Goal: Information Seeking & Learning: Learn about a topic

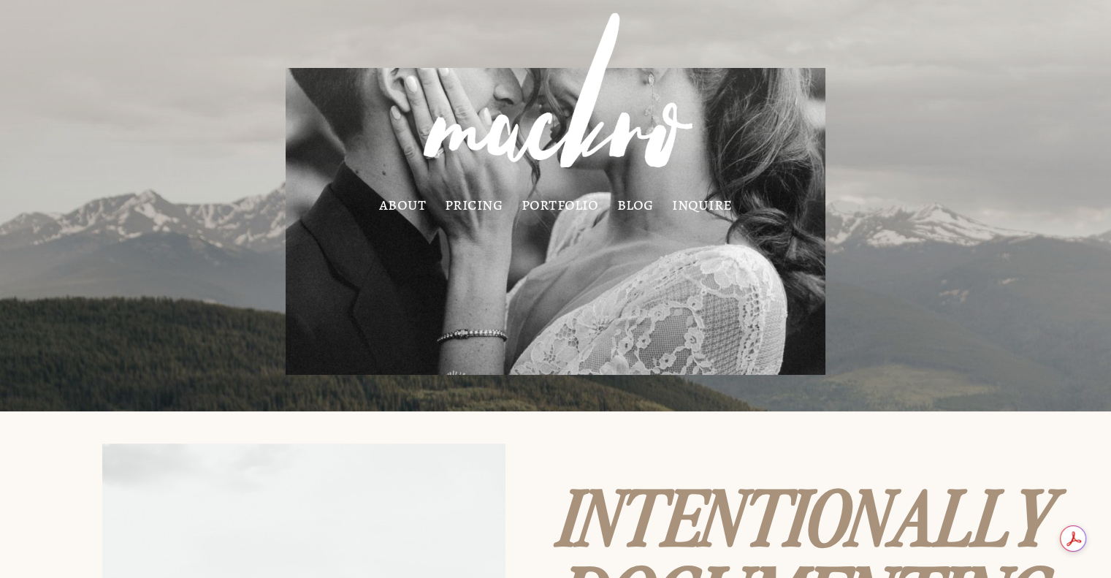
click at [199, 56] on div "about pricing portfolio blog inquire" at bounding box center [555, 106] width 1089 height 210
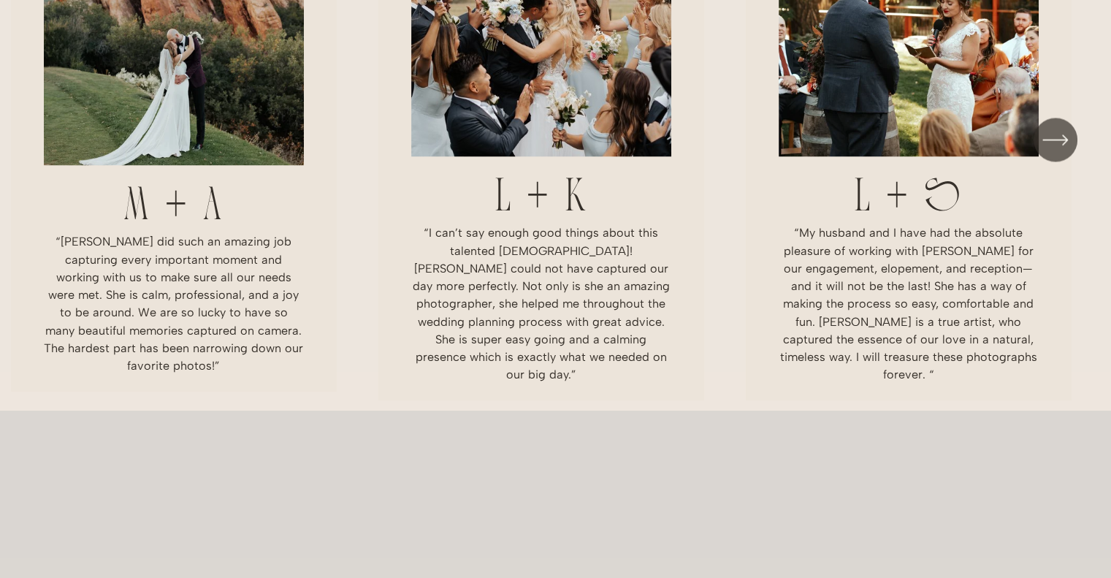
scroll to position [2518, 0]
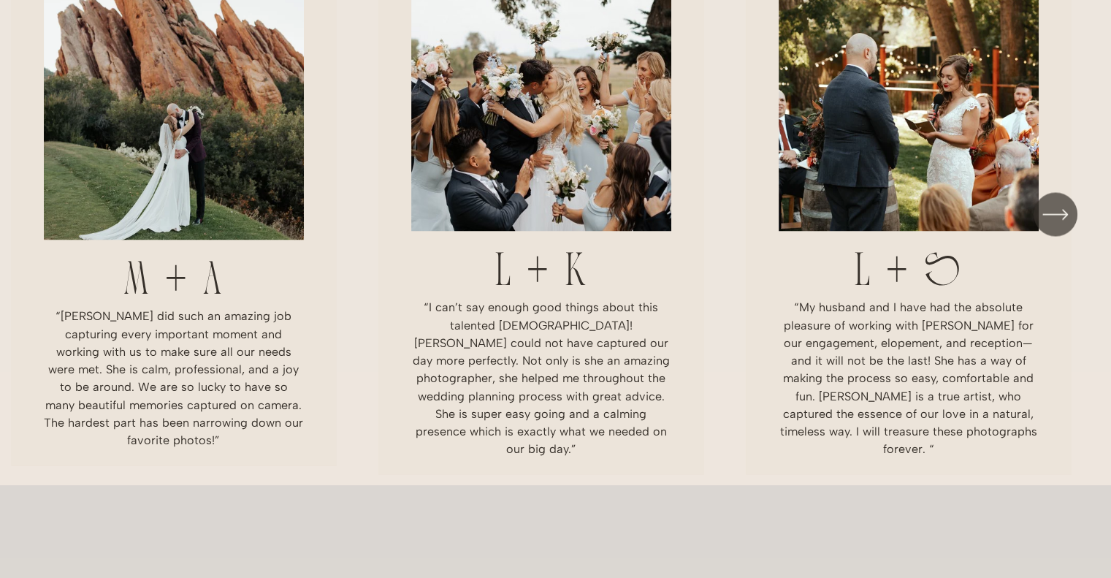
click at [570, 169] on ul "M + A “[PERSON_NAME] did such an amazing job capturing every important moment a…" at bounding box center [555, 217] width 1089 height 513
click at [554, 171] on ul "M + A “[PERSON_NAME] did such an amazing job capturing every important moment a…" at bounding box center [555, 217] width 1089 height 513
click at [532, 293] on ul "M + A “[PERSON_NAME] did such an amazing job capturing every important moment a…" at bounding box center [555, 217] width 1089 height 513
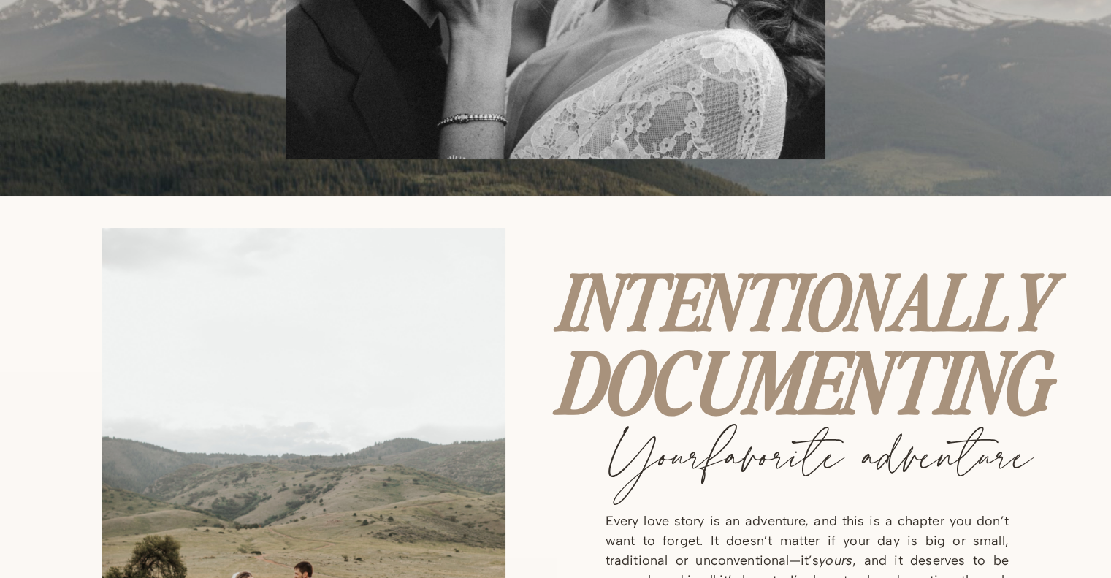
scroll to position [0, 0]
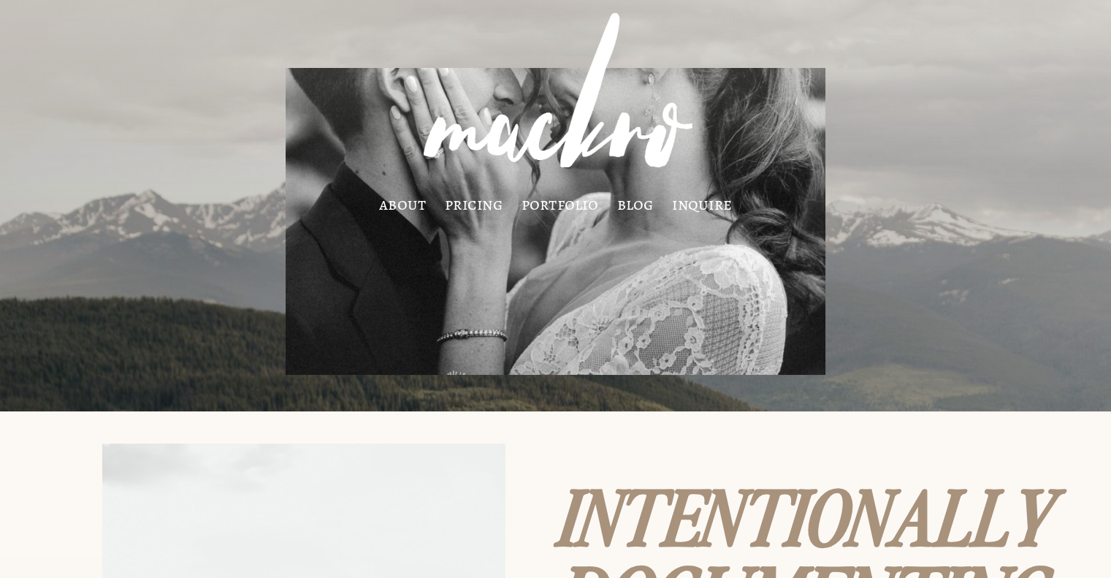
click at [564, 192] on img at bounding box center [556, 98] width 326 height 194
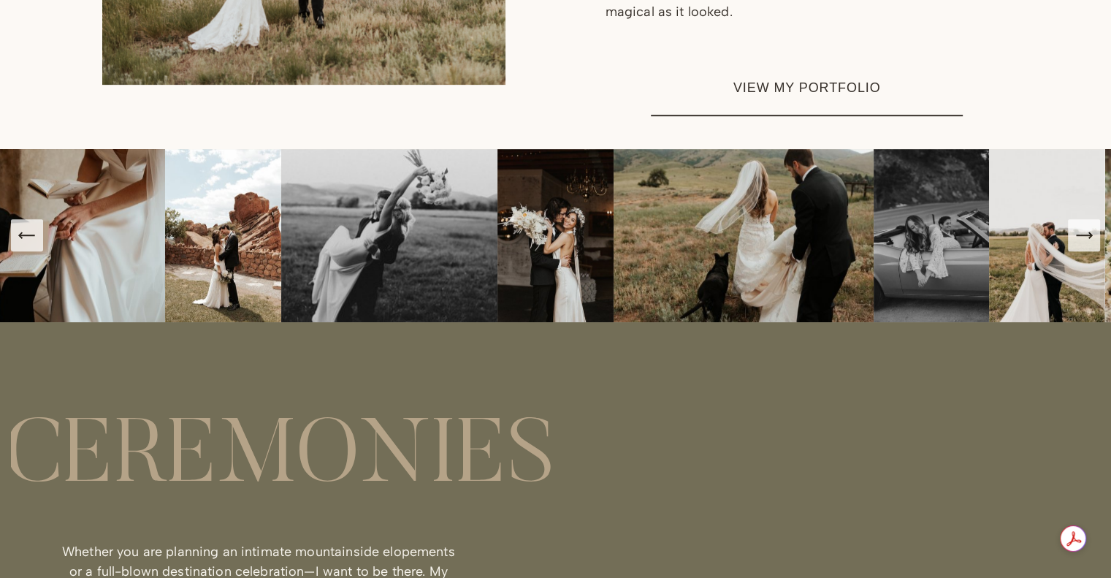
scroll to position [903, 0]
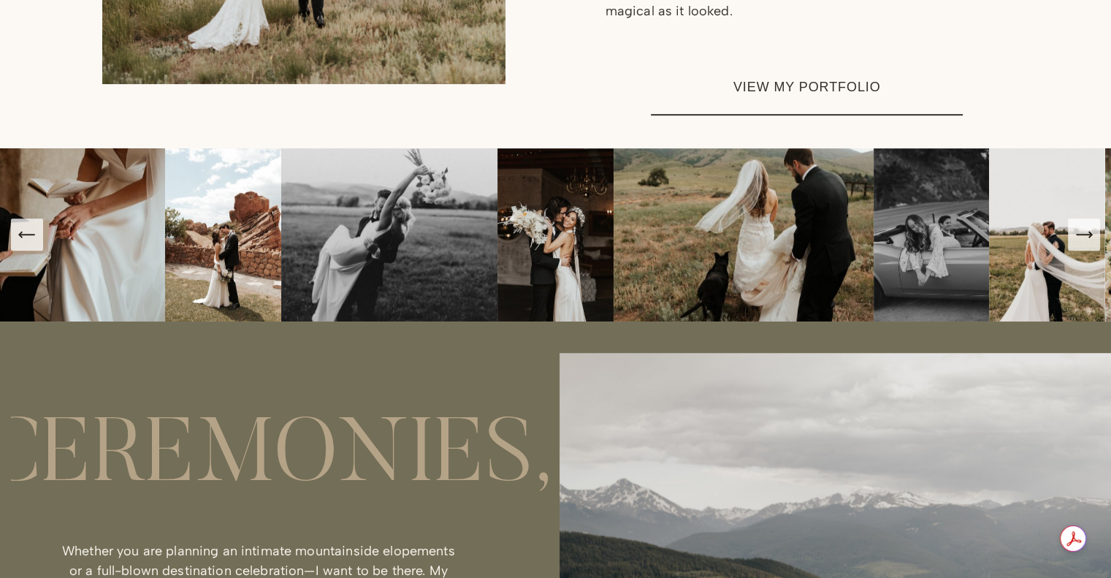
click at [857, 115] on link "VIEW MY PORTFOLIO" at bounding box center [807, 88] width 312 height 55
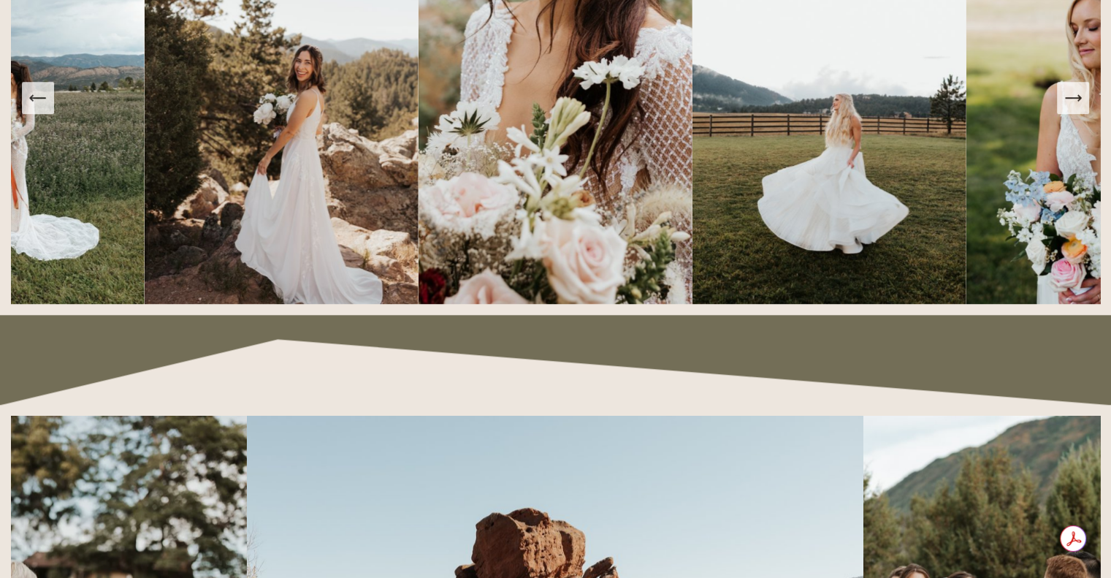
scroll to position [1309, 0]
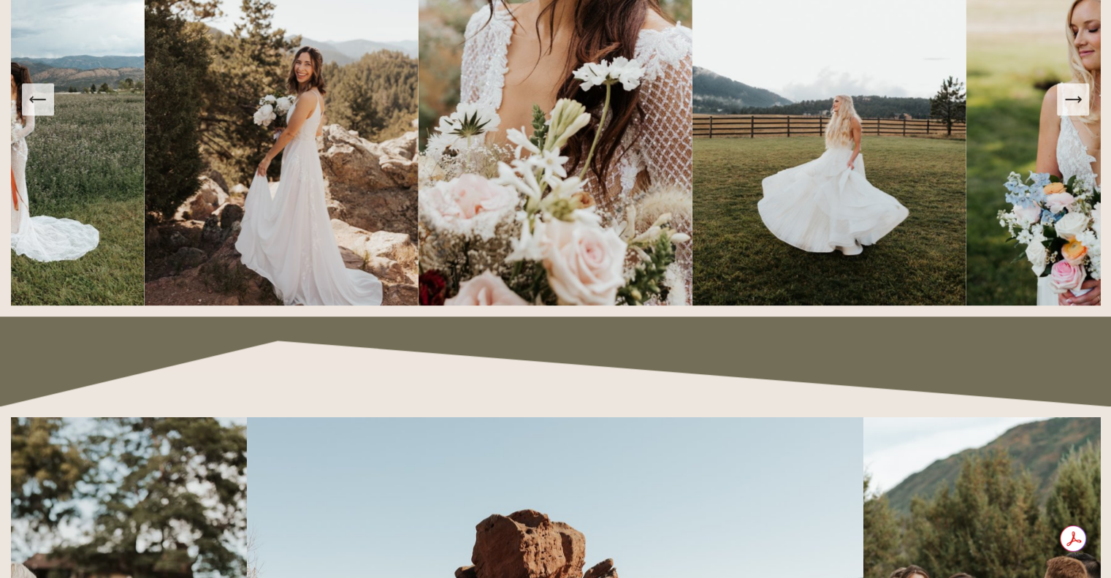
click at [1076, 104] on icon "Next Slide" at bounding box center [1073, 99] width 20 height 20
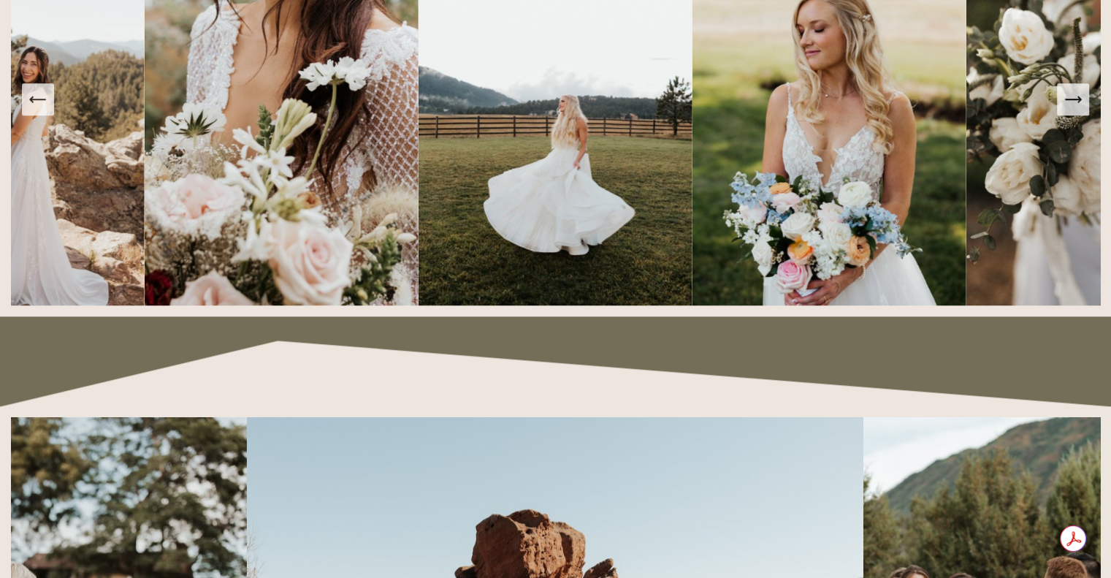
click at [1072, 104] on icon "Next Slide" at bounding box center [1073, 99] width 20 height 20
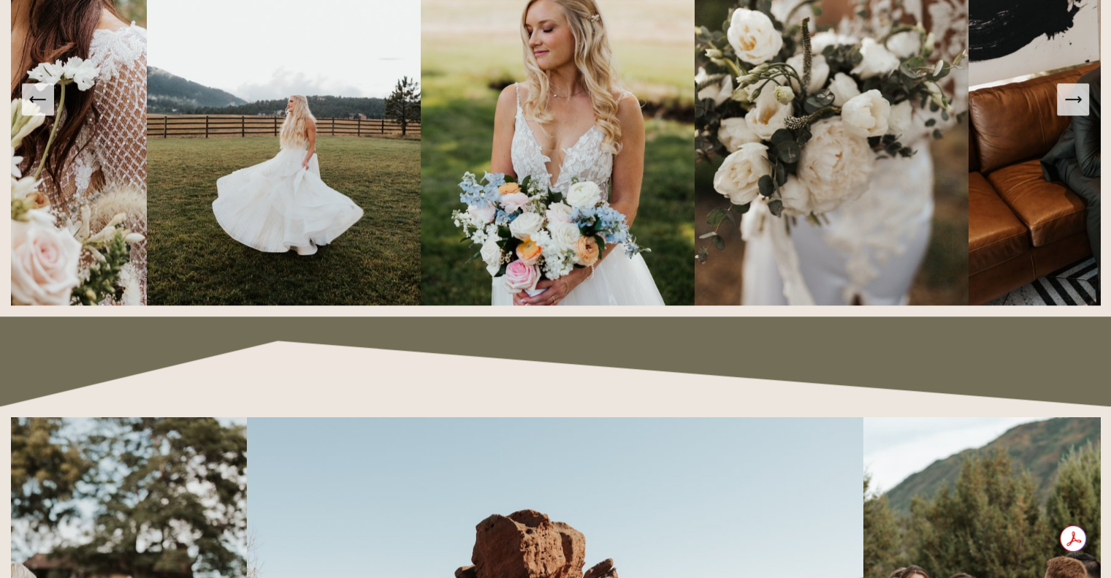
click at [1072, 104] on icon "Next Slide" at bounding box center [1073, 99] width 20 height 20
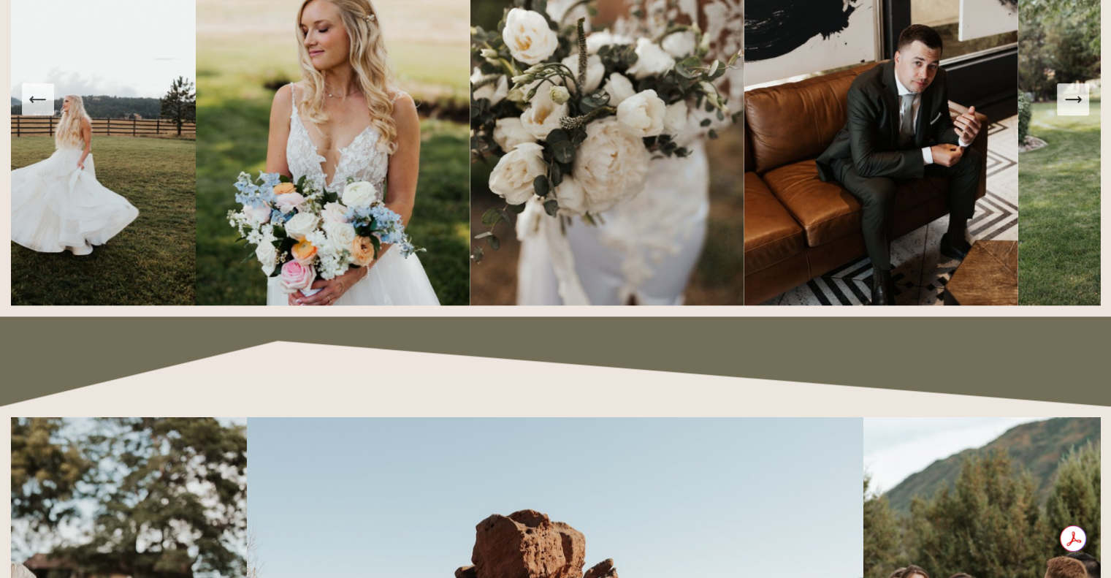
click at [1072, 104] on icon "Next Slide" at bounding box center [1073, 99] width 20 height 20
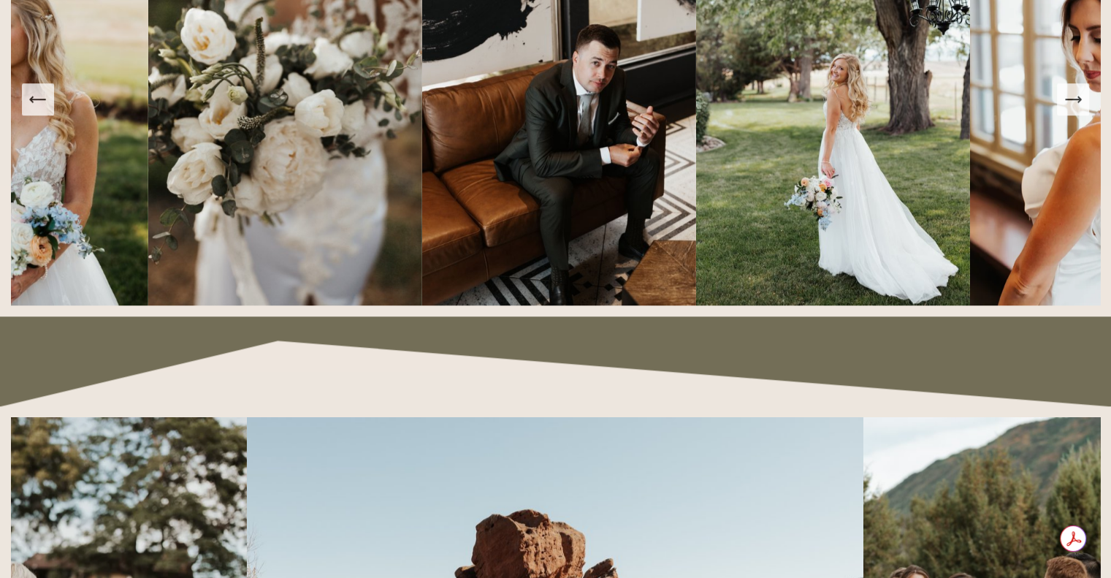
click at [1072, 104] on icon "Next Slide" at bounding box center [1073, 99] width 20 height 20
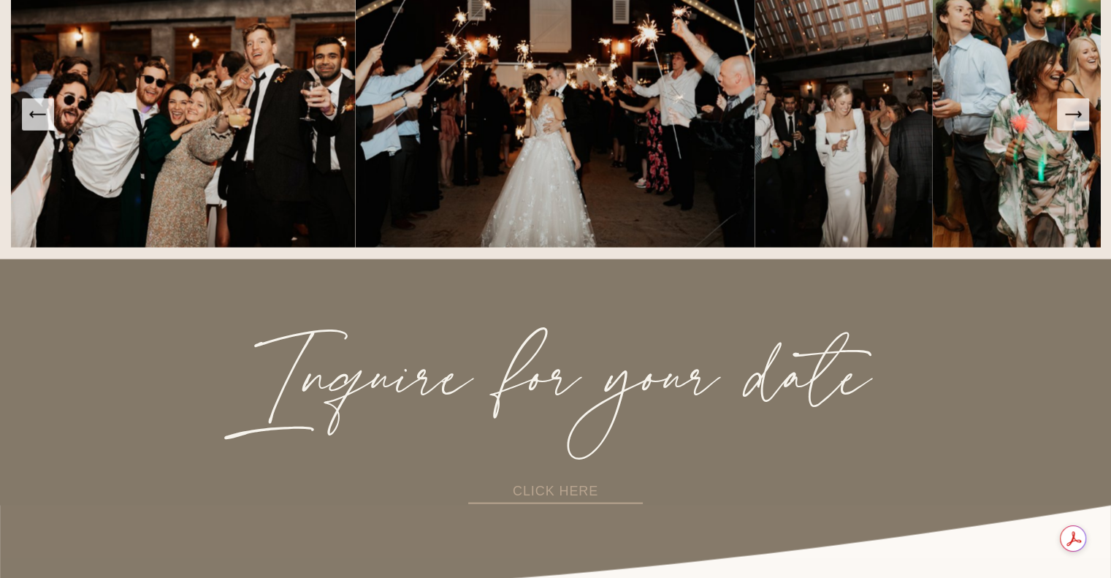
scroll to position [2927, 0]
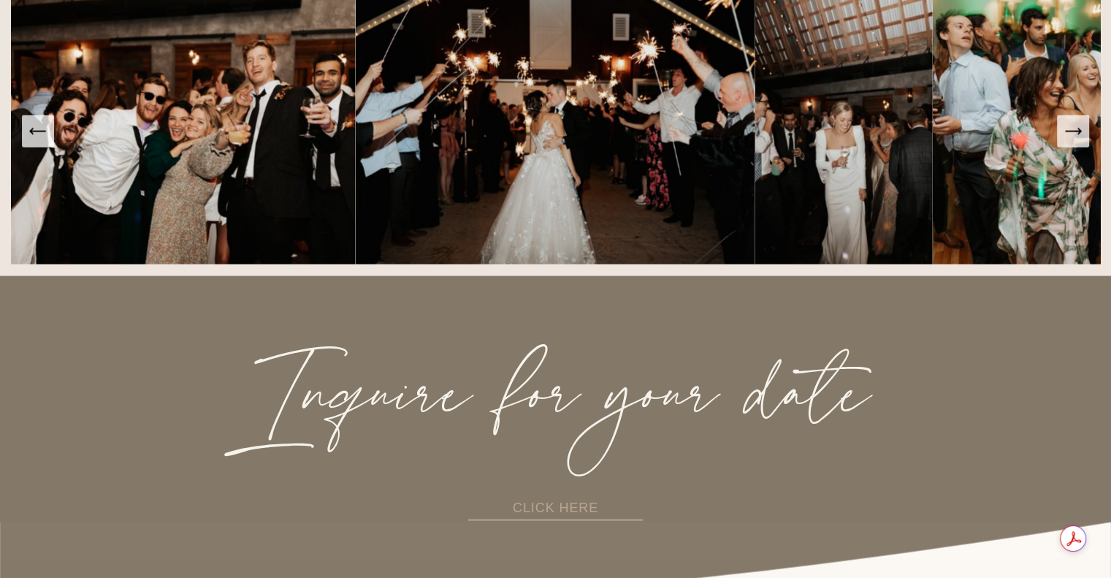
click at [1069, 142] on icon "Next Slide" at bounding box center [1073, 131] width 20 height 20
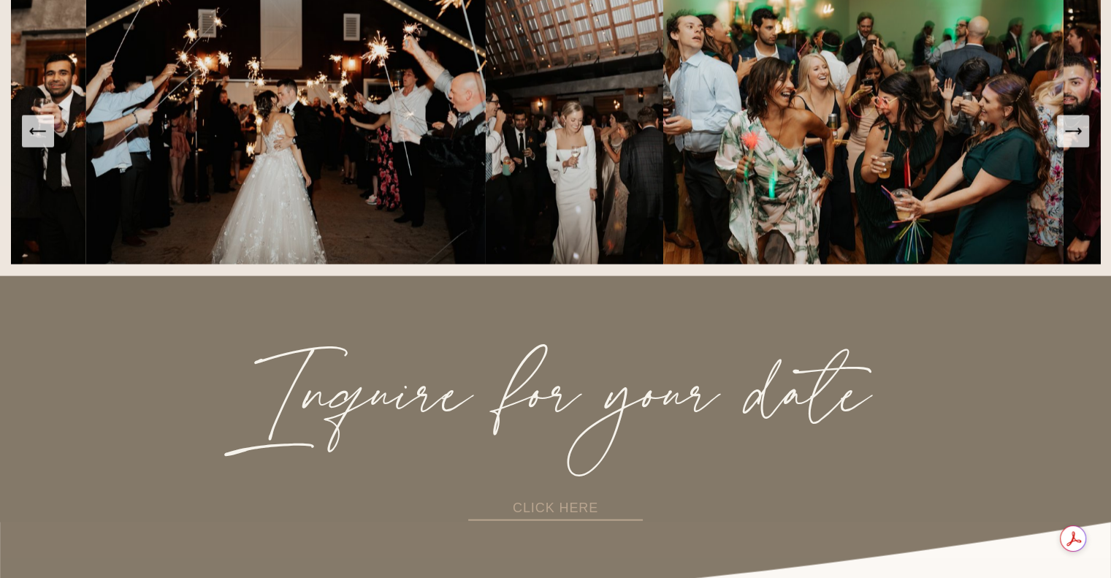
click at [1069, 142] on icon "Next Slide" at bounding box center [1073, 131] width 20 height 20
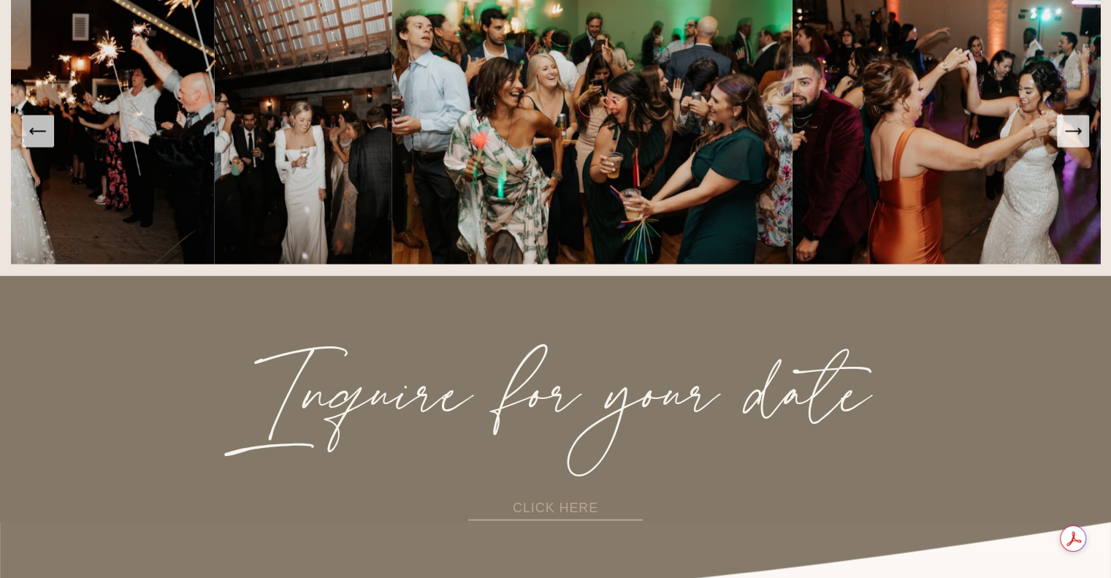
click at [1069, 142] on icon "Next Slide" at bounding box center [1073, 131] width 20 height 20
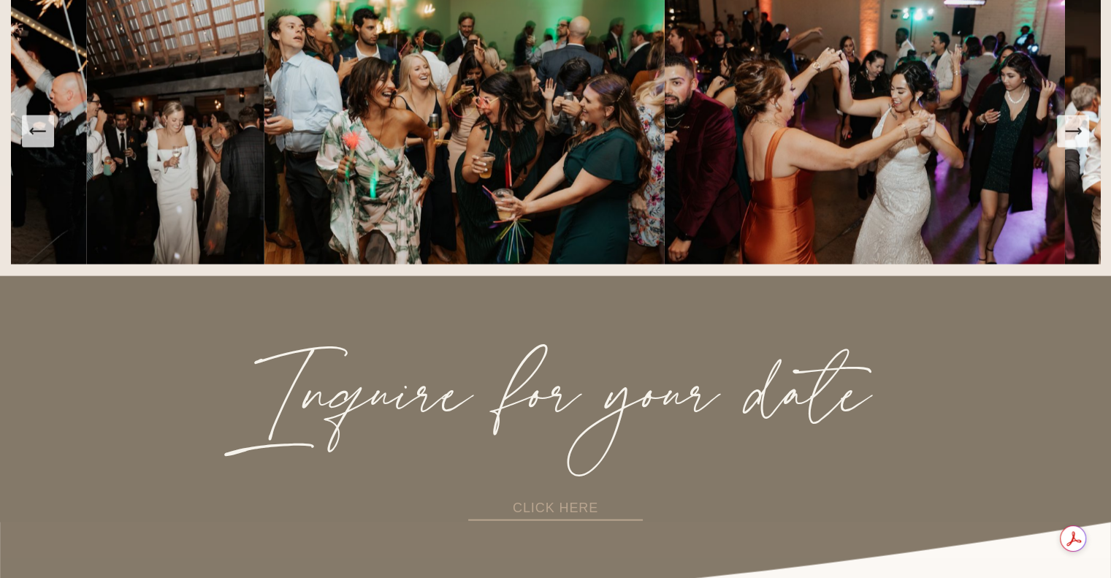
click at [1069, 142] on icon "Next Slide" at bounding box center [1073, 131] width 20 height 20
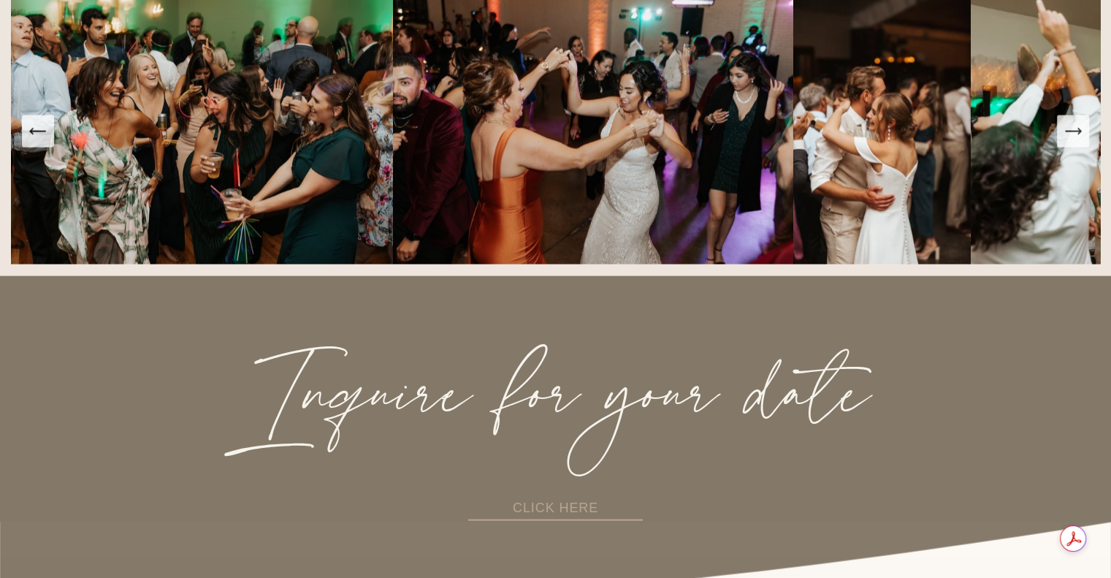
click at [1069, 142] on icon "Next Slide" at bounding box center [1073, 131] width 20 height 20
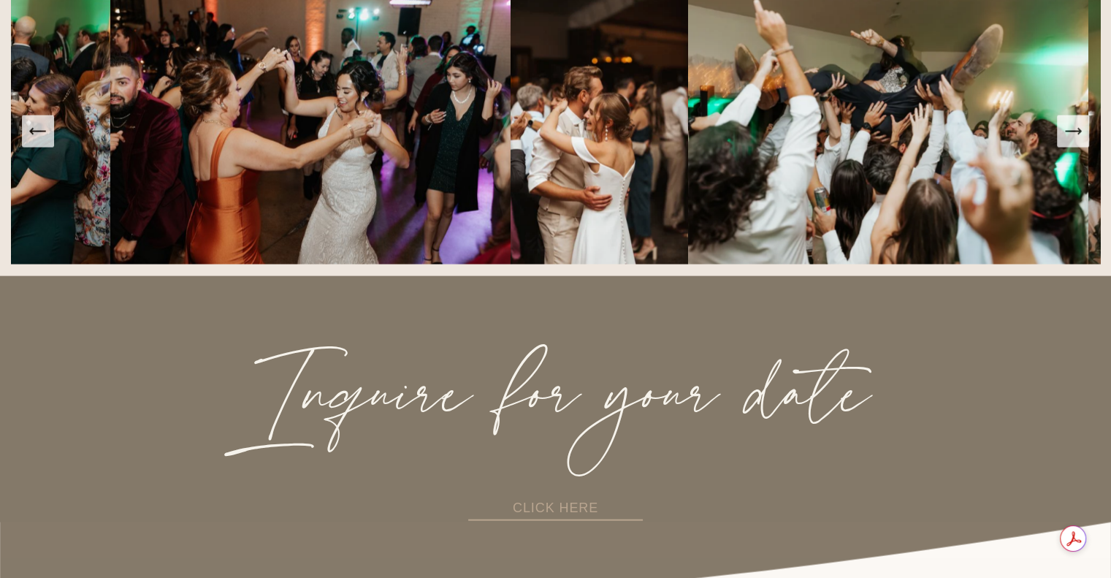
click at [1069, 142] on icon "Next Slide" at bounding box center [1073, 131] width 20 height 20
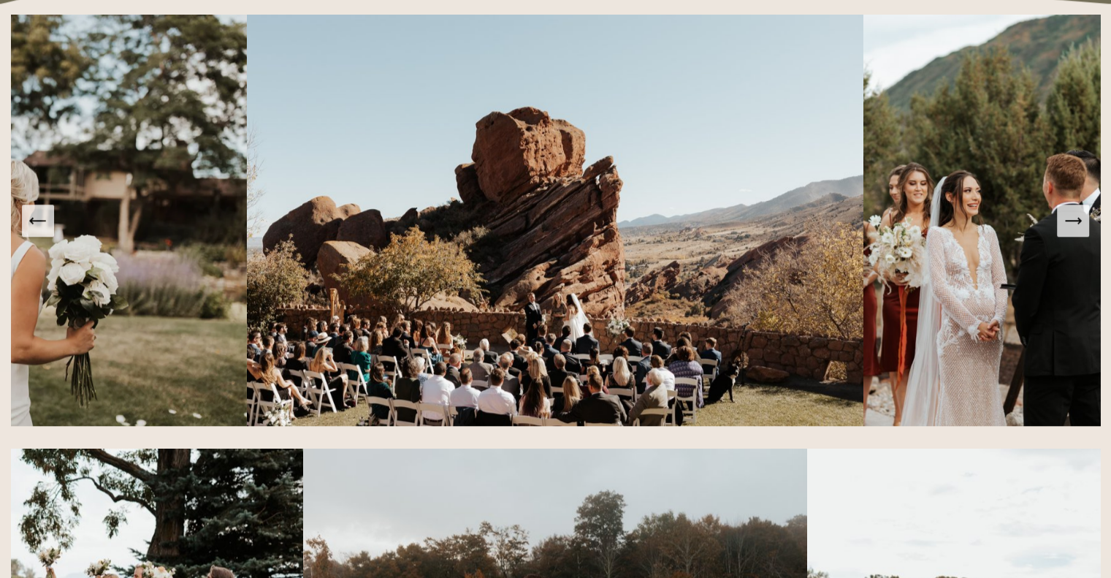
scroll to position [1709, 0]
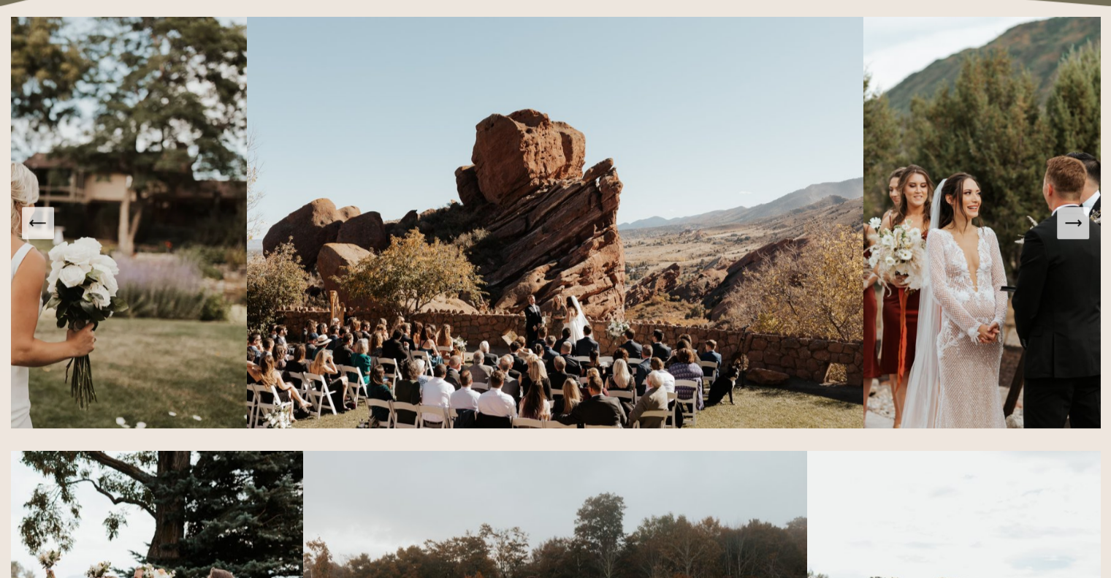
click at [1081, 233] on icon "Next Slide" at bounding box center [1073, 223] width 20 height 20
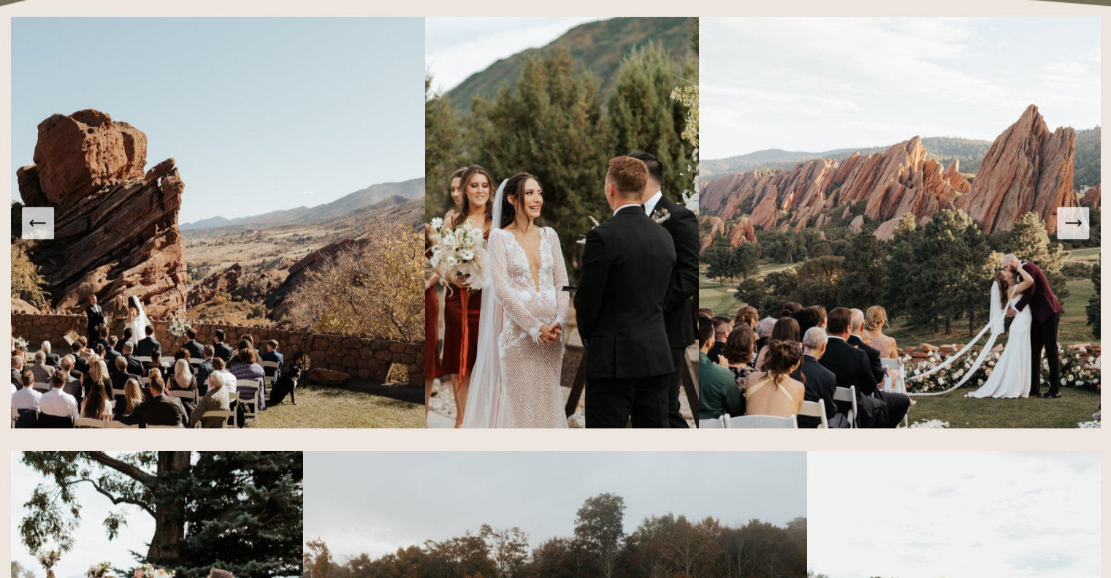
click at [1072, 230] on icon "Next Slide" at bounding box center [1073, 223] width 20 height 20
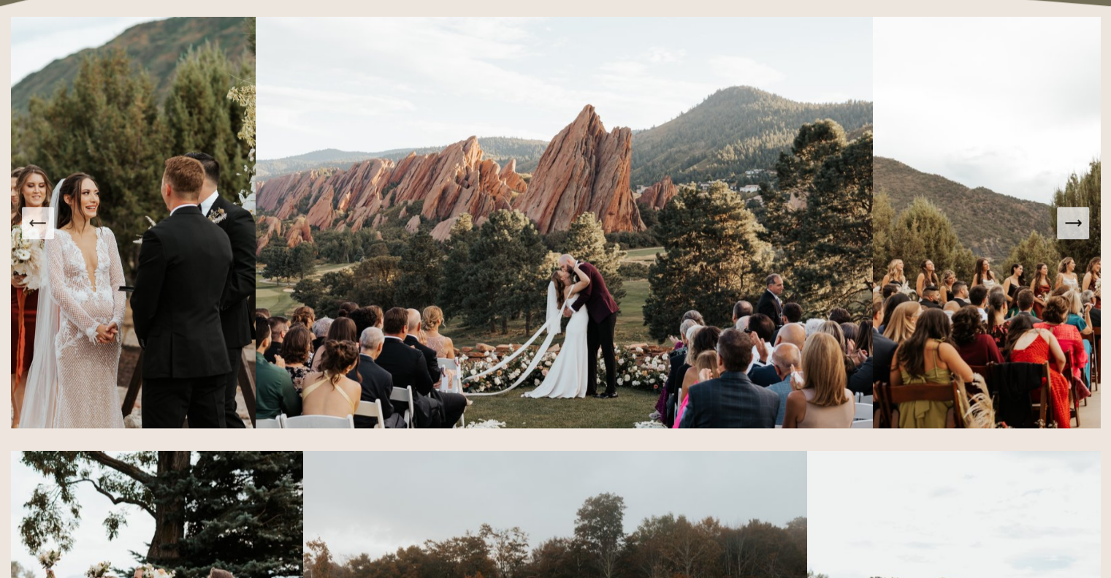
click at [1072, 230] on icon "Next Slide" at bounding box center [1073, 223] width 20 height 20
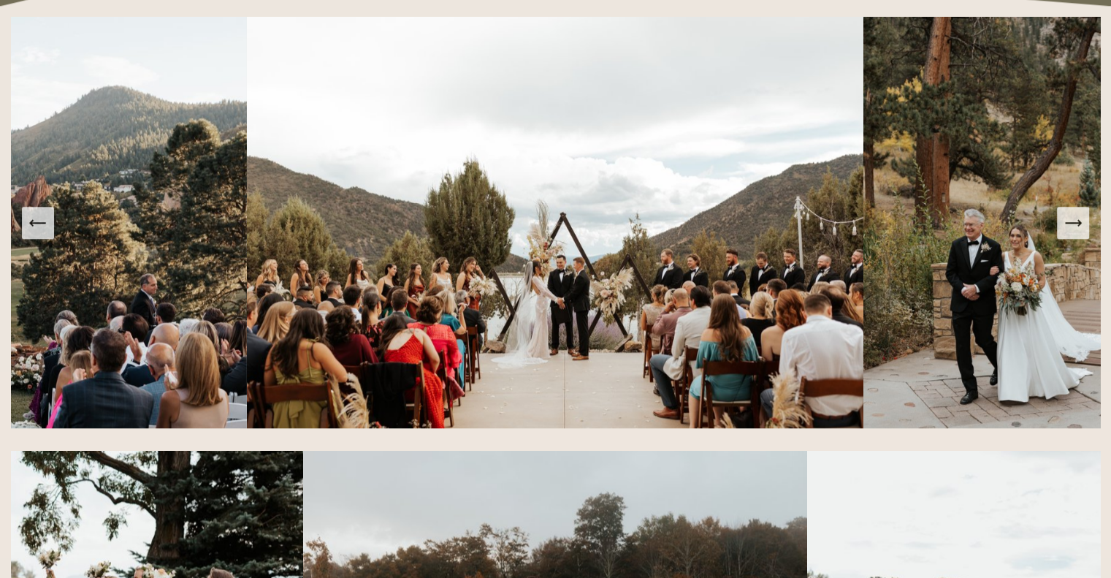
click at [1072, 230] on icon "Next Slide" at bounding box center [1073, 223] width 20 height 20
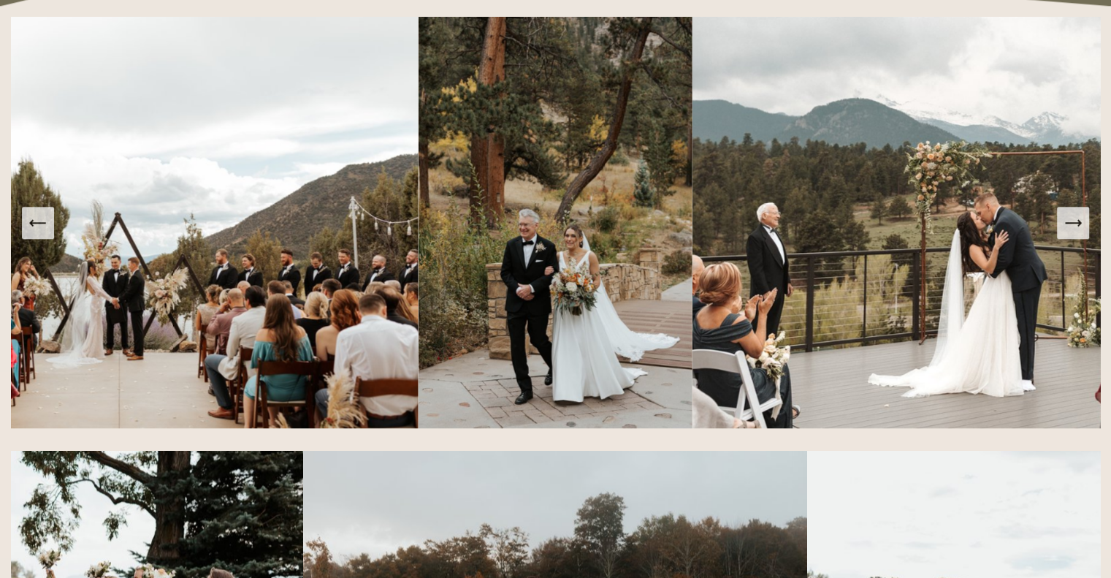
click at [1072, 230] on icon "Next Slide" at bounding box center [1073, 223] width 20 height 20
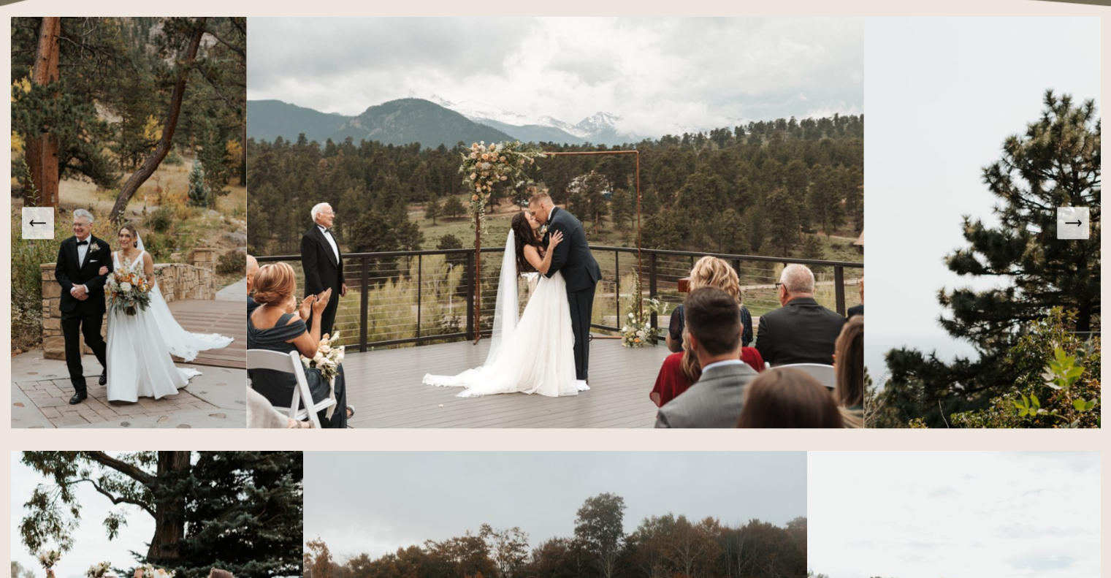
click at [1072, 230] on icon "Next Slide" at bounding box center [1073, 223] width 20 height 20
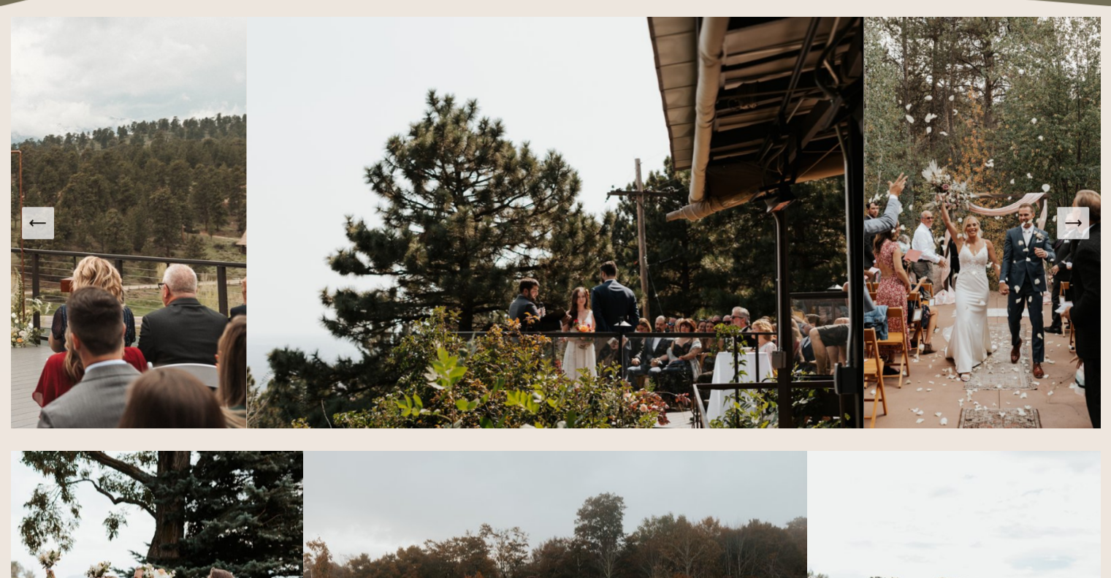
click at [1072, 230] on icon "Next Slide" at bounding box center [1073, 223] width 20 height 20
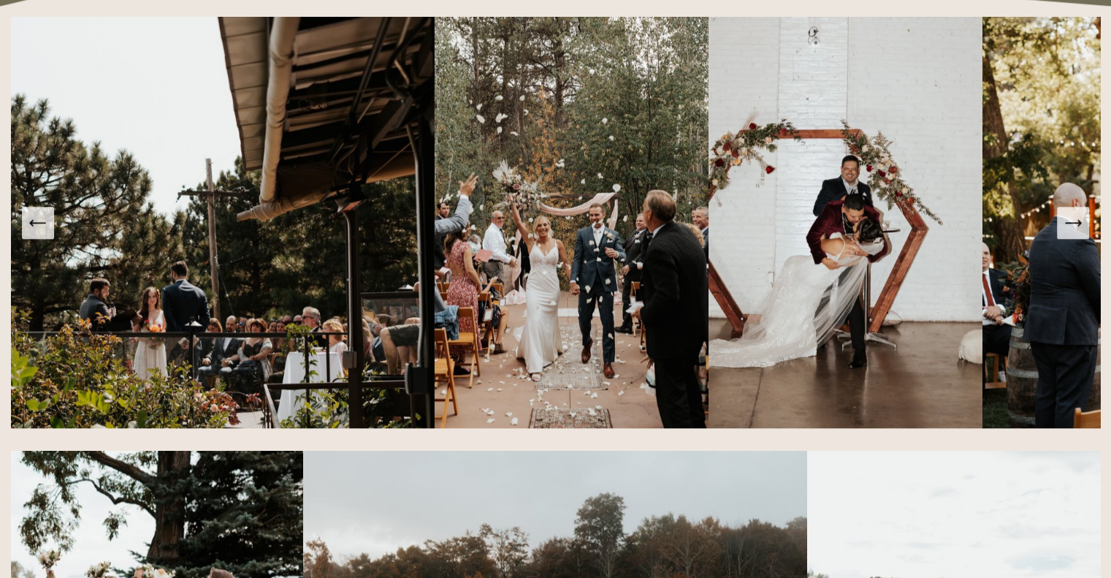
click at [1072, 230] on icon "Next Slide" at bounding box center [1073, 223] width 20 height 20
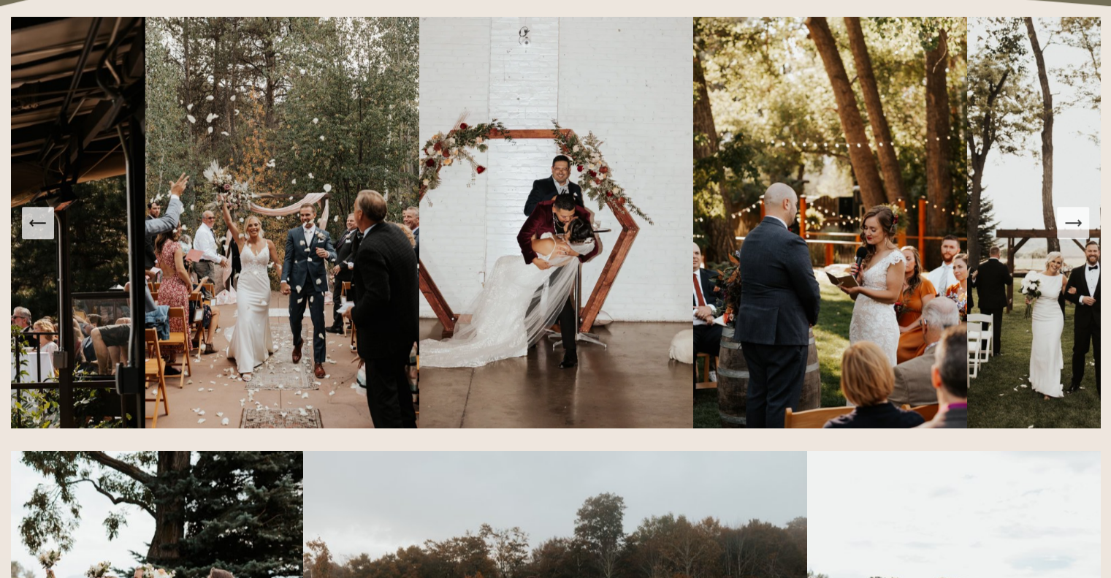
click at [1072, 230] on icon "Next Slide" at bounding box center [1073, 223] width 20 height 20
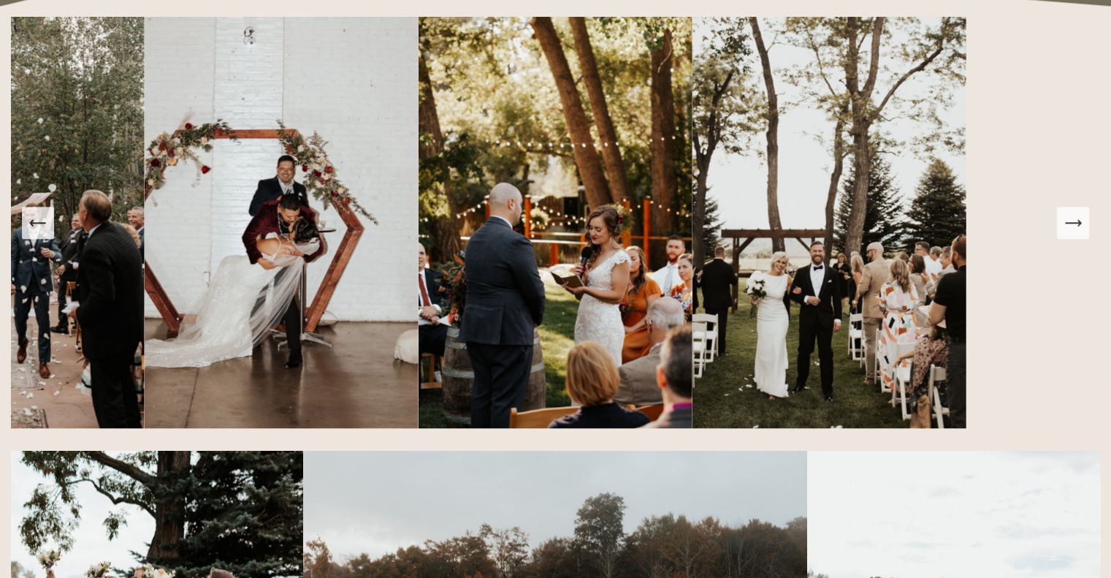
click at [1072, 230] on icon "Next Slide" at bounding box center [1073, 223] width 20 height 20
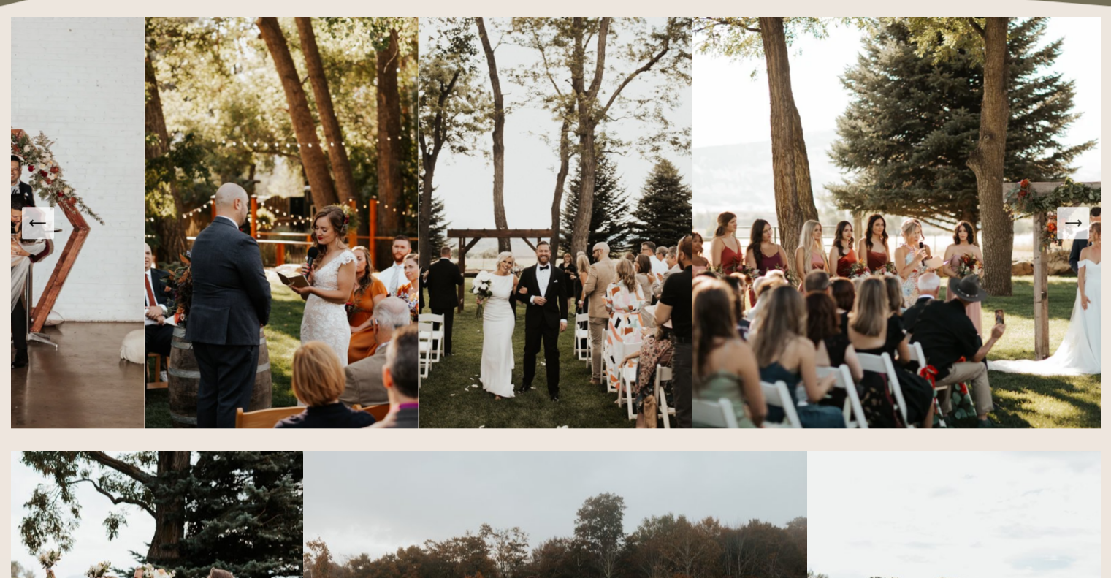
click at [1072, 230] on icon "Next Slide" at bounding box center [1073, 223] width 20 height 20
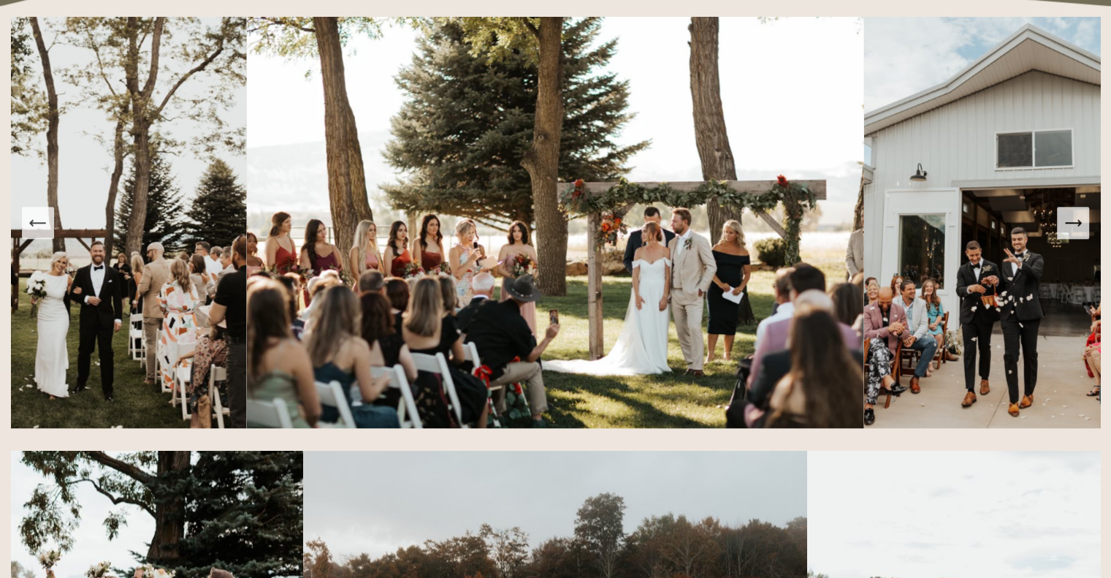
click at [1072, 230] on icon "Next Slide" at bounding box center [1073, 223] width 20 height 20
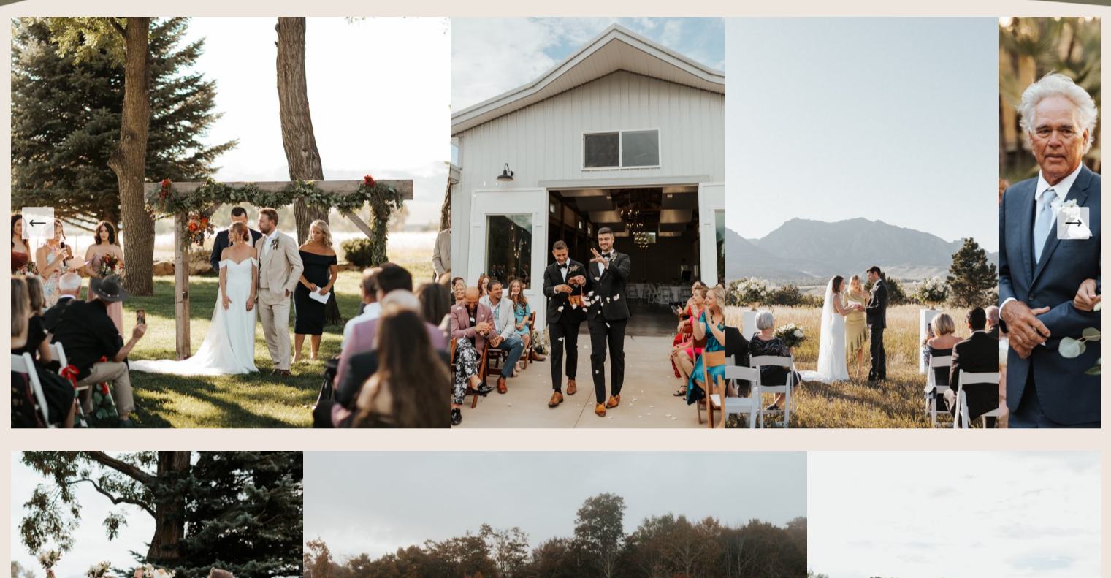
click at [1071, 230] on icon "Next Slide" at bounding box center [1073, 223] width 20 height 20
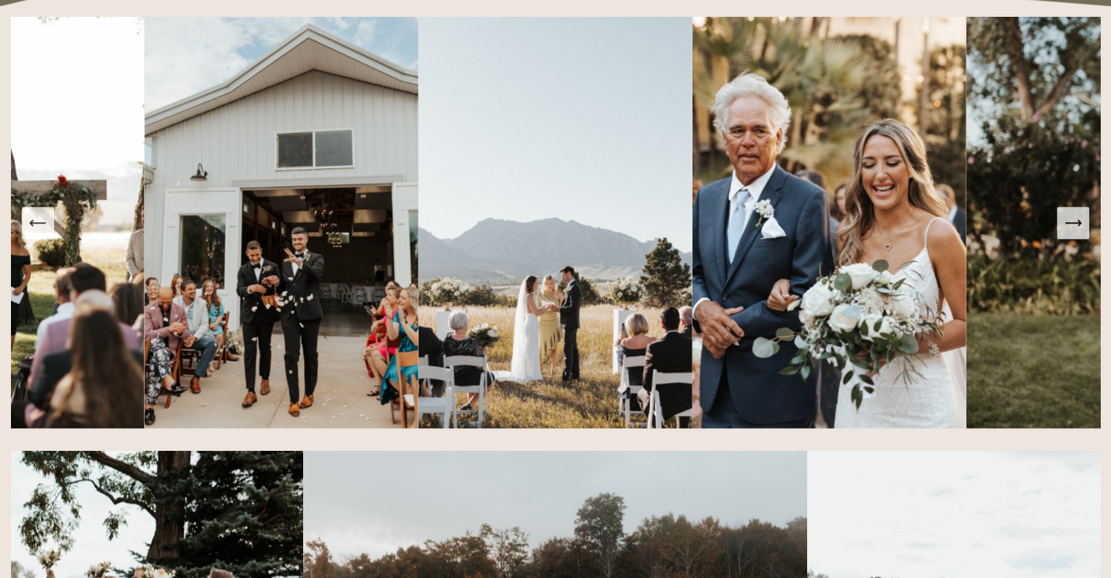
click at [1071, 230] on icon "Next Slide" at bounding box center [1073, 223] width 20 height 20
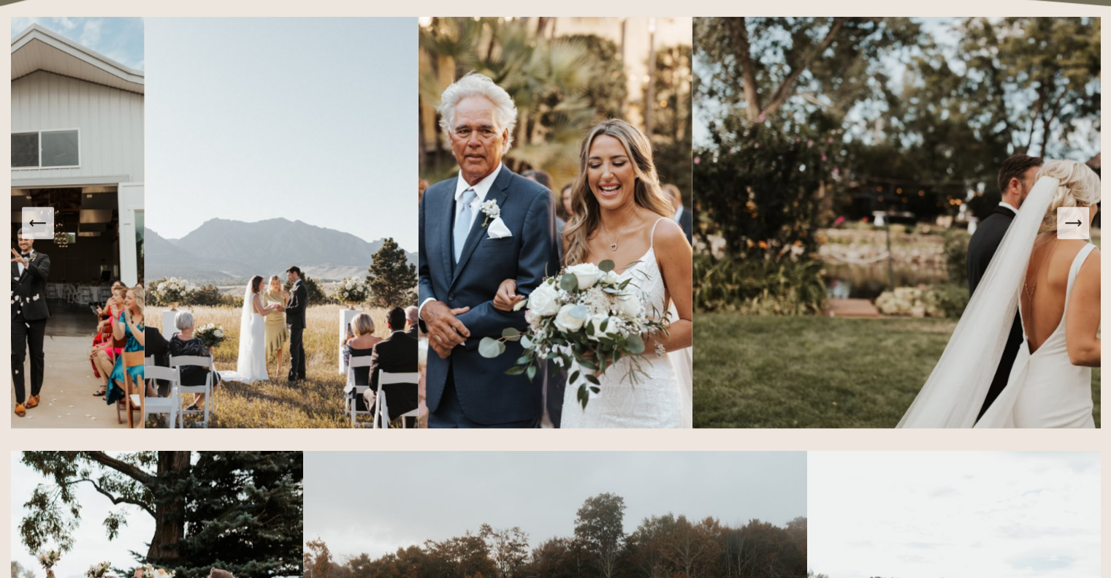
click at [1071, 230] on icon "Next Slide" at bounding box center [1073, 223] width 20 height 20
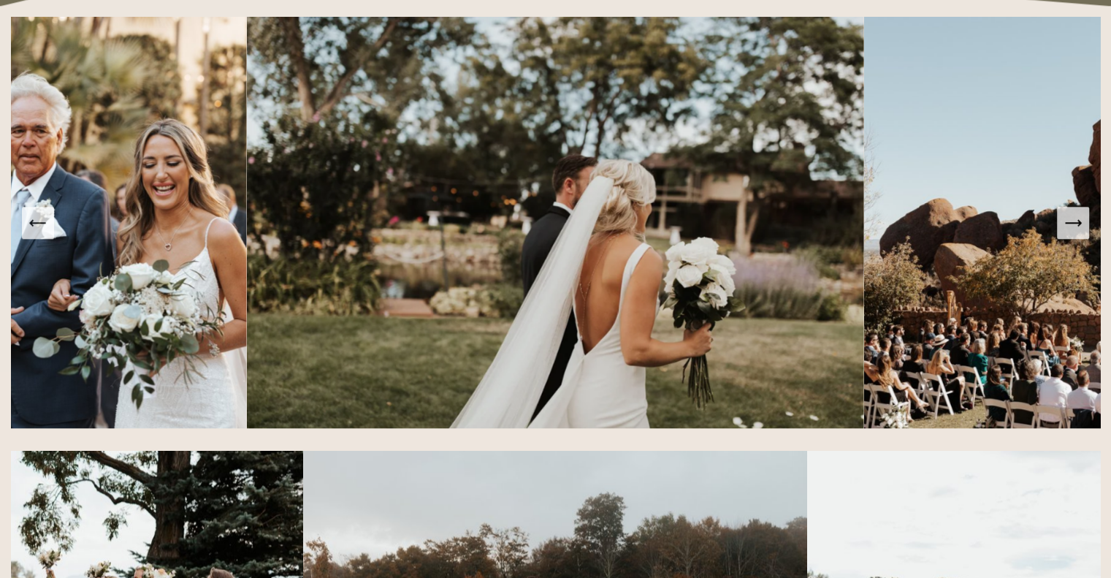
click at [1071, 230] on icon "Next Slide" at bounding box center [1073, 223] width 20 height 20
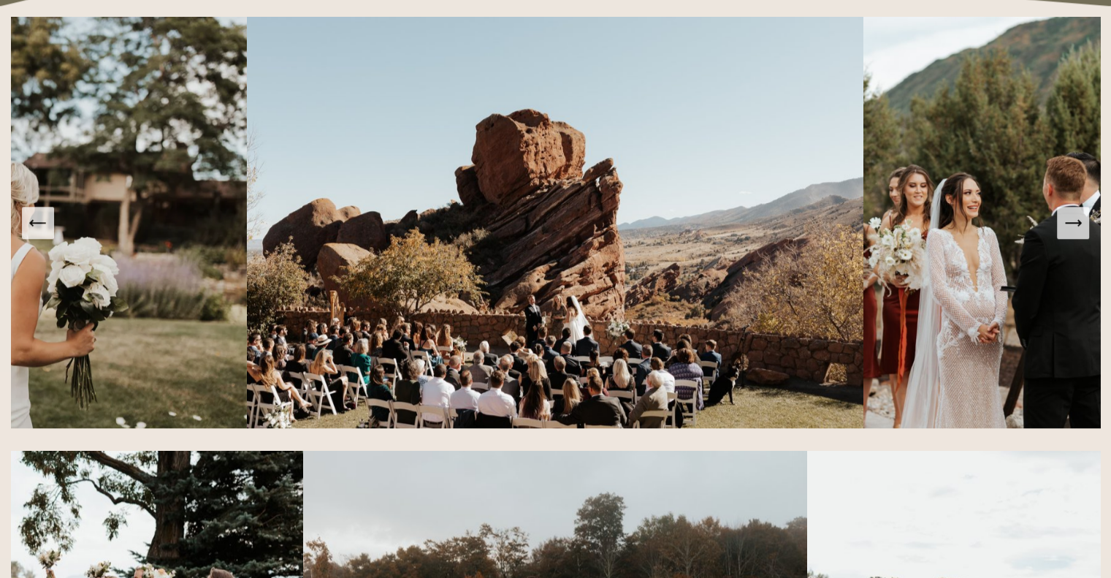
click at [1071, 230] on icon "Next Slide" at bounding box center [1073, 223] width 20 height 20
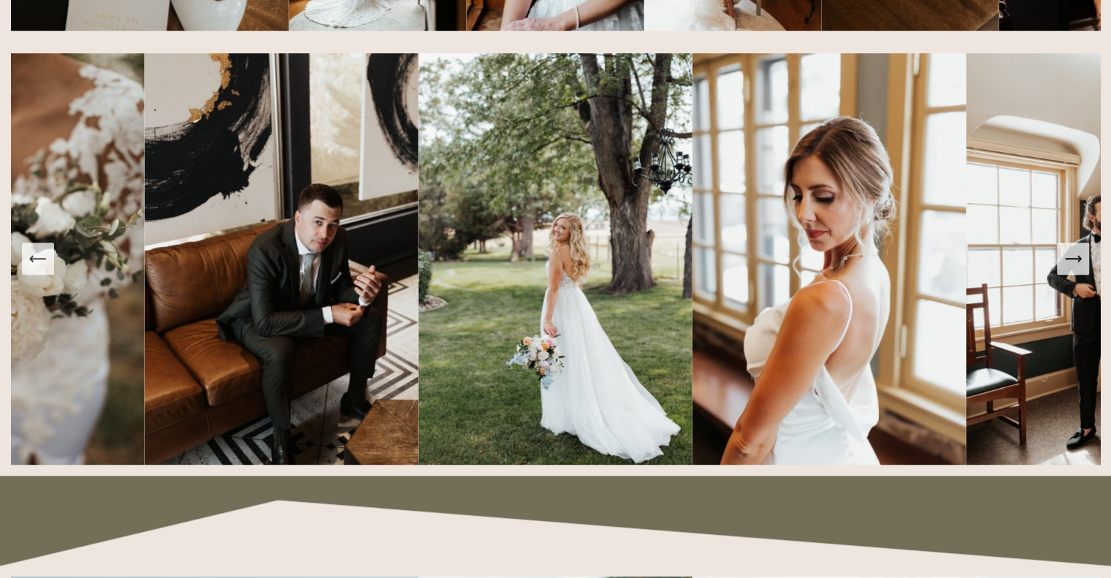
scroll to position [1148, 0]
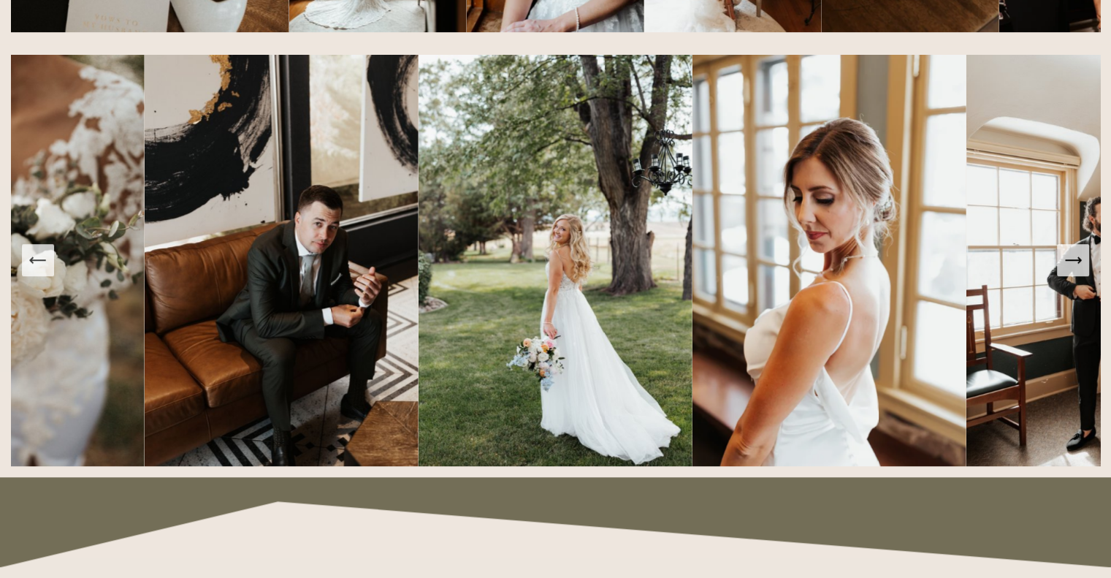
click at [1072, 266] on icon "Next Slide" at bounding box center [1073, 260] width 20 height 20
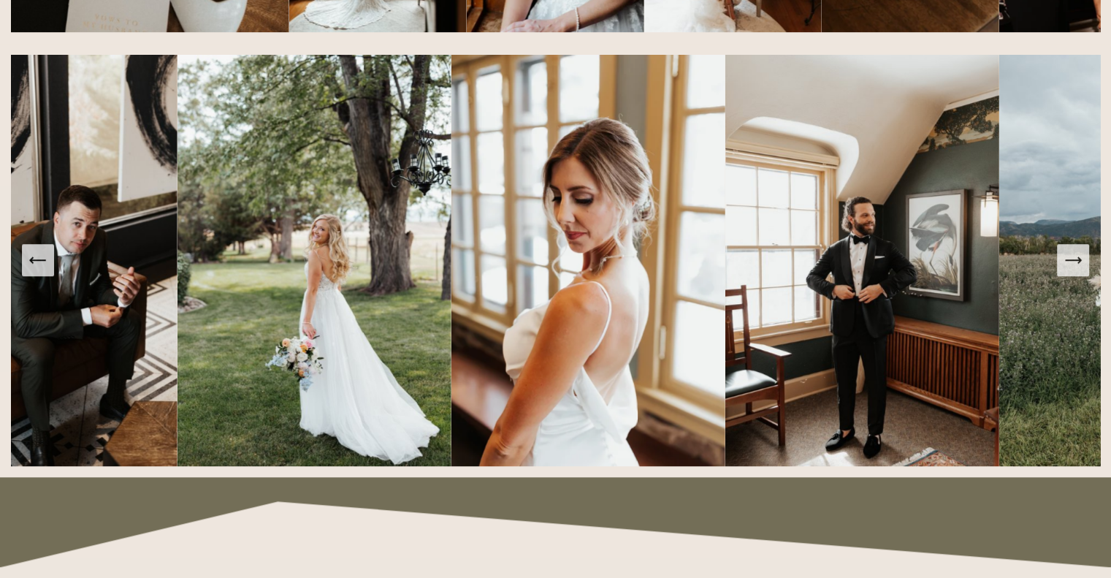
click at [1072, 266] on icon "Next Slide" at bounding box center [1073, 260] width 20 height 20
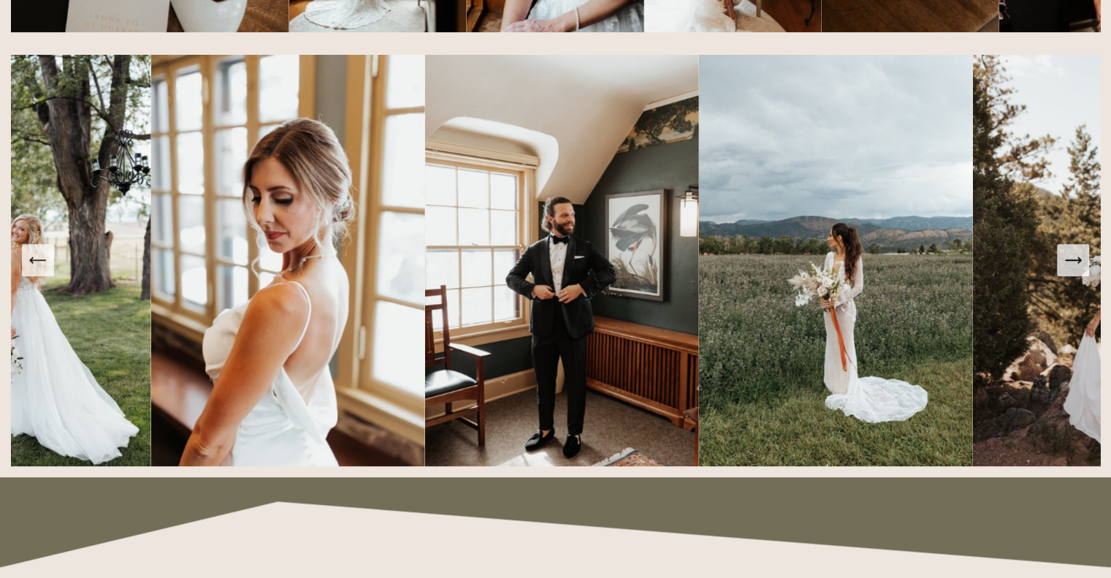
click at [1071, 265] on icon "Next Slide" at bounding box center [1073, 260] width 20 height 20
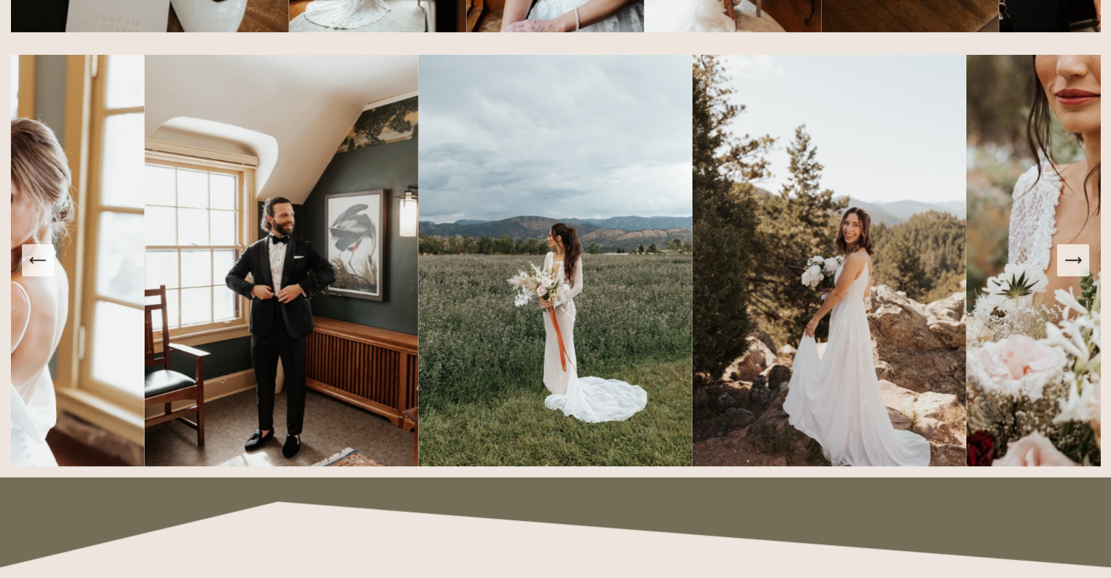
click at [1071, 265] on icon "Next Slide" at bounding box center [1073, 260] width 20 height 20
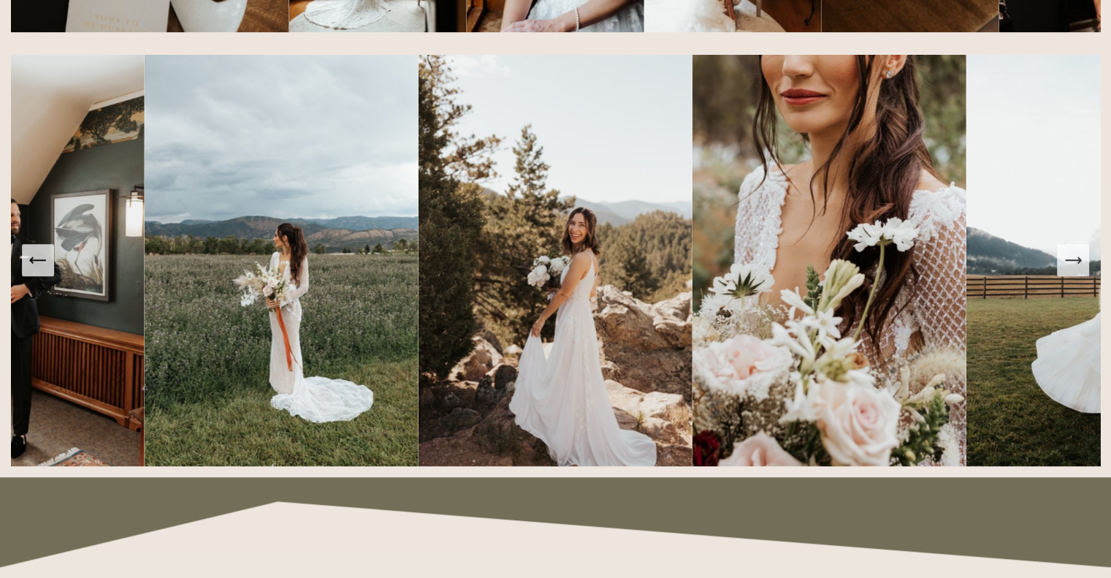
click at [1071, 265] on icon "Next Slide" at bounding box center [1073, 260] width 20 height 20
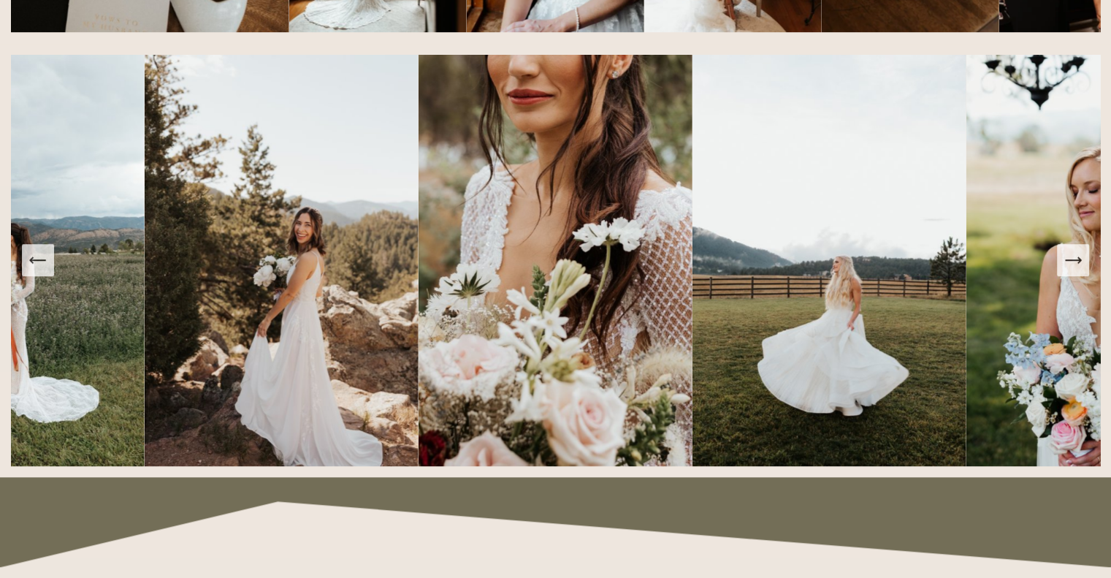
click at [1071, 265] on icon "Next Slide" at bounding box center [1073, 260] width 20 height 20
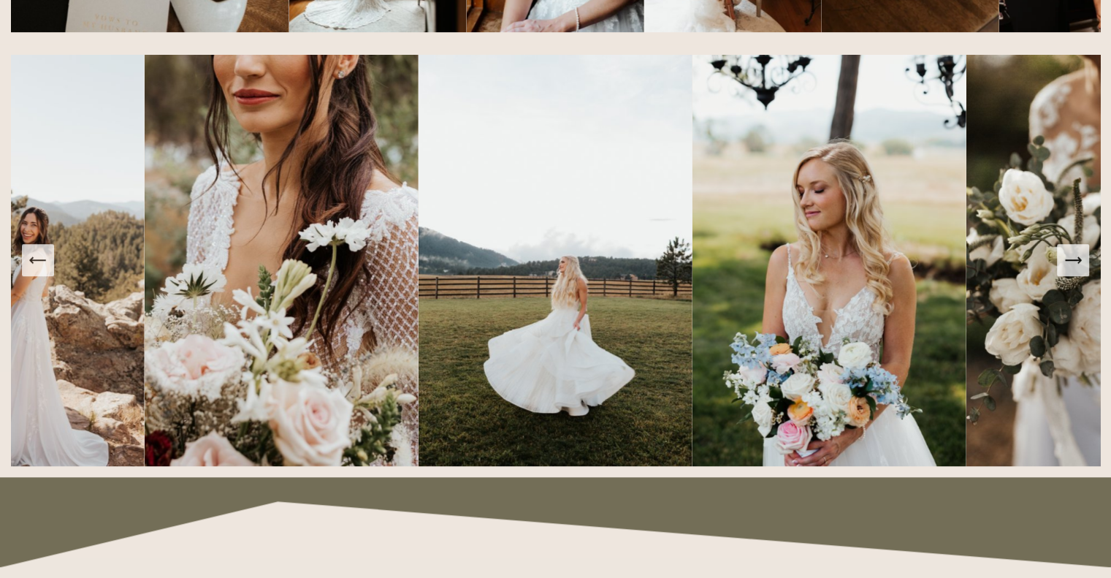
click at [1071, 265] on icon "Next Slide" at bounding box center [1073, 260] width 20 height 20
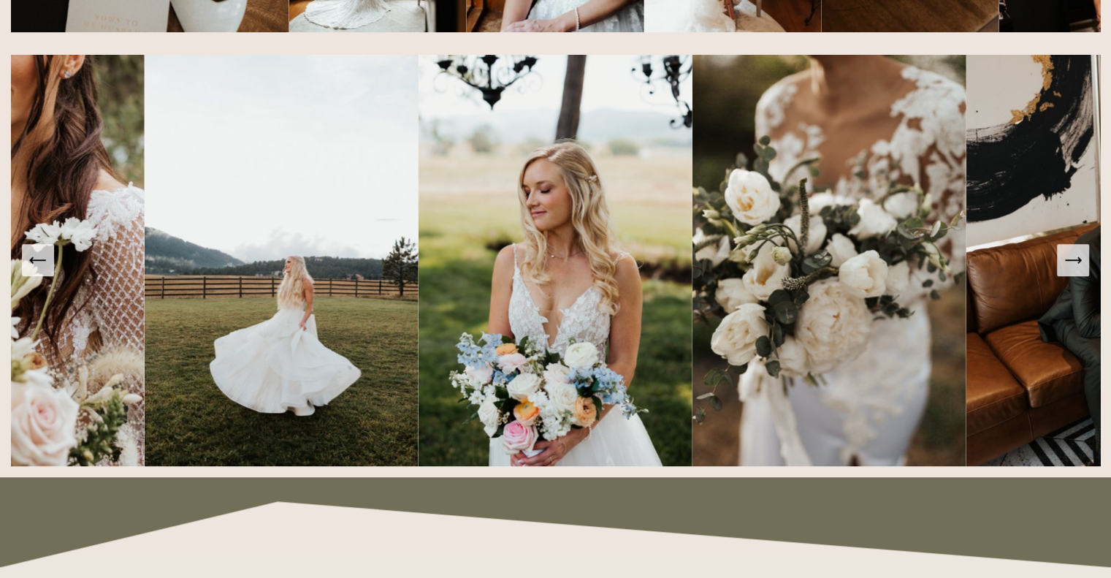
click at [1071, 265] on icon "Next Slide" at bounding box center [1073, 260] width 20 height 20
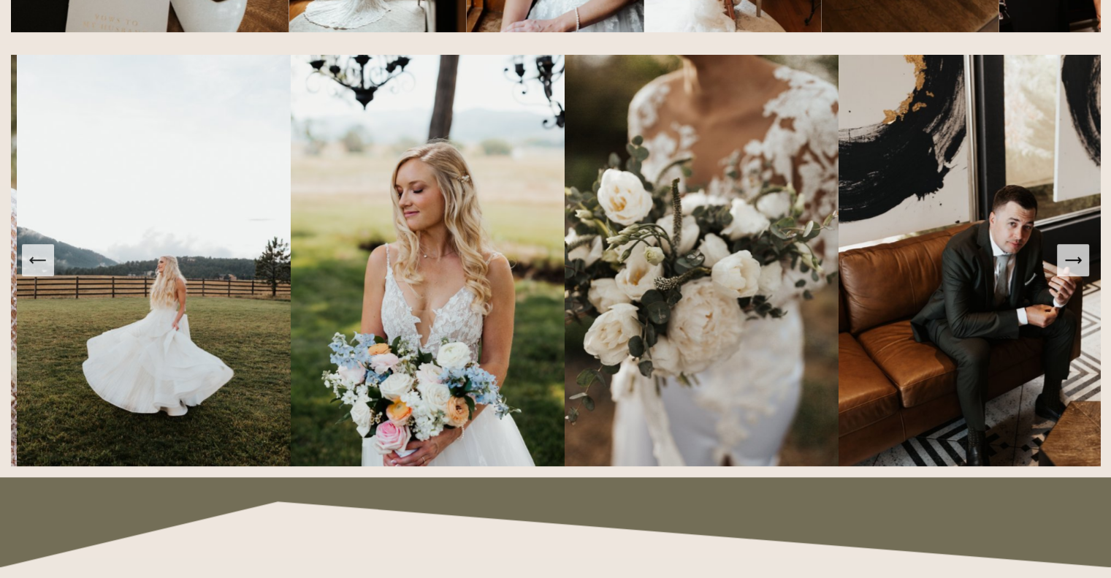
click at [1071, 265] on icon "Next Slide" at bounding box center [1073, 260] width 20 height 20
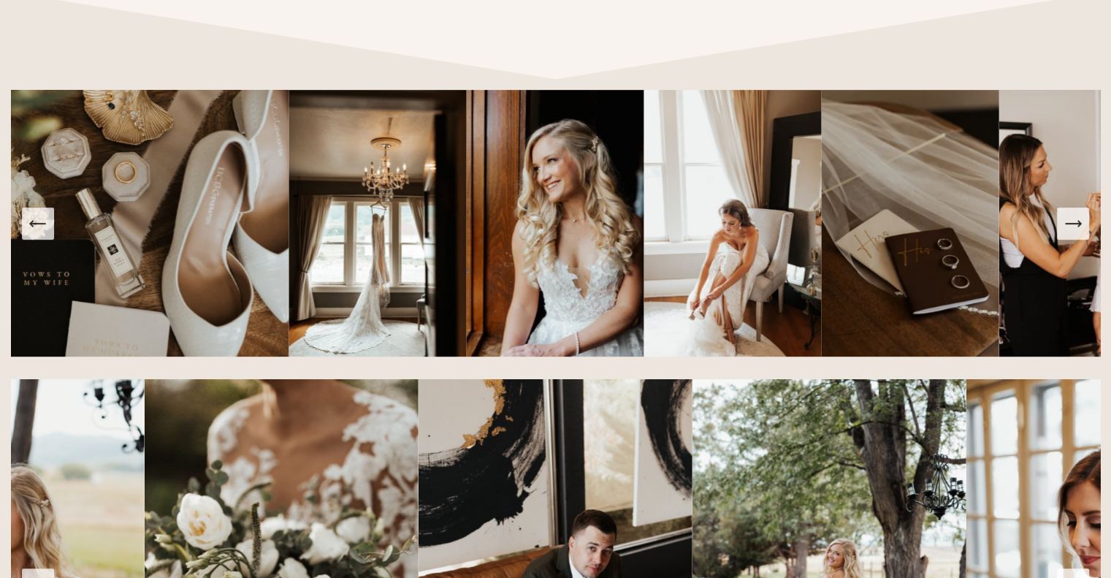
scroll to position [809, 0]
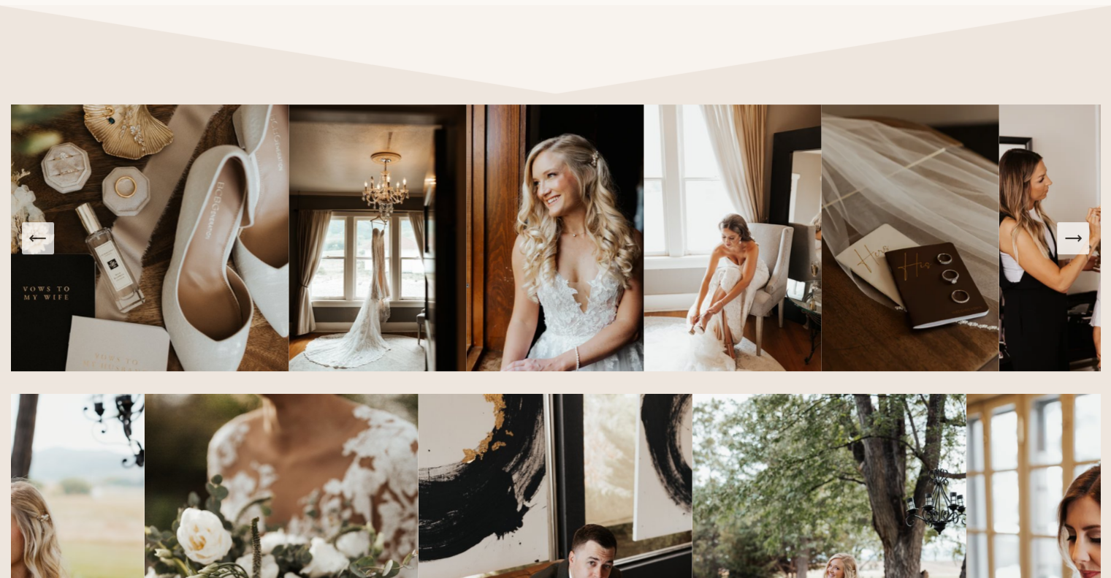
click at [1073, 248] on icon "Next Slide" at bounding box center [1073, 238] width 20 height 20
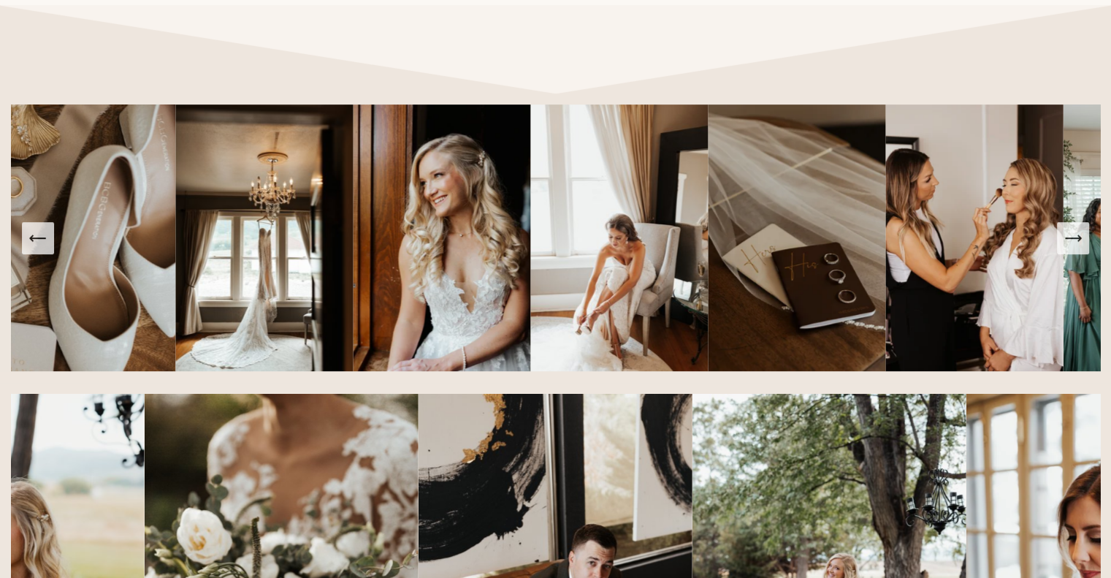
click at [1073, 248] on icon "Next Slide" at bounding box center [1073, 238] width 20 height 20
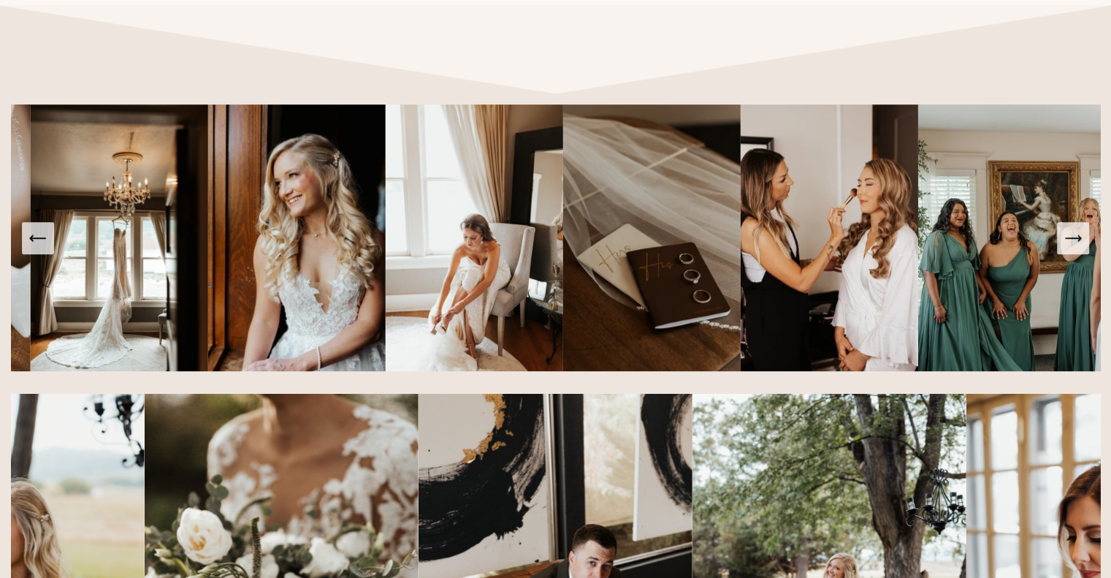
click at [1073, 248] on icon "Next Slide" at bounding box center [1073, 238] width 20 height 20
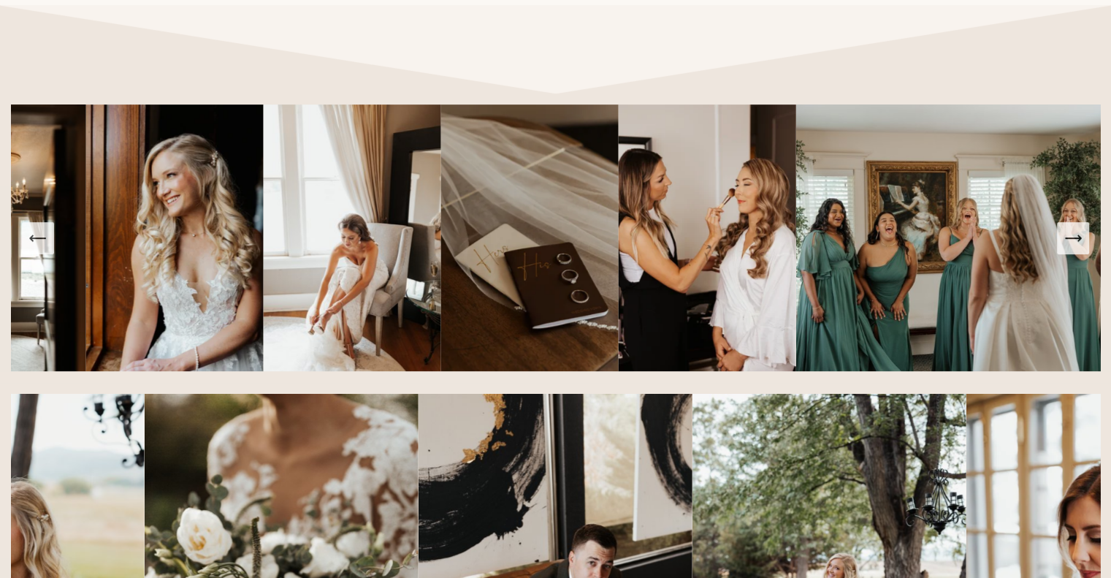
click at [1073, 248] on icon "Next Slide" at bounding box center [1073, 238] width 20 height 20
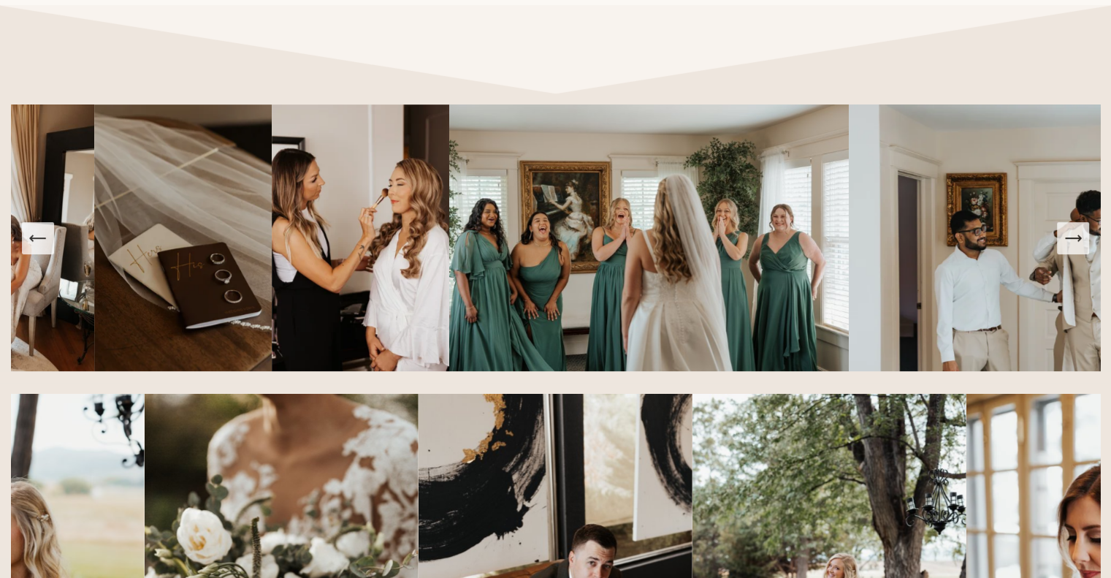
click at [1073, 248] on icon "Next Slide" at bounding box center [1073, 238] width 20 height 20
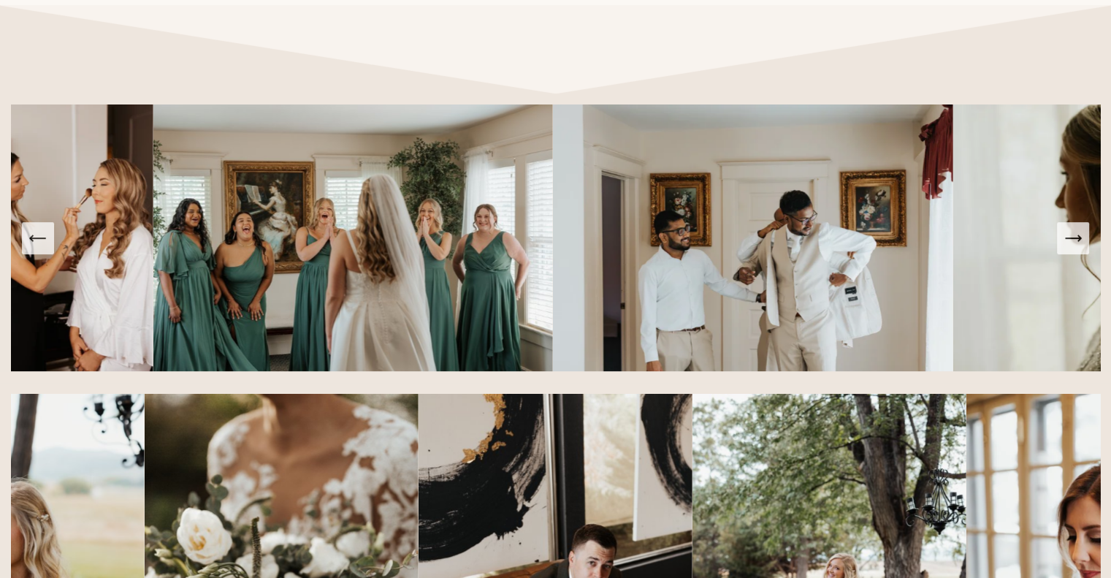
click at [1073, 248] on icon "Next Slide" at bounding box center [1073, 238] width 20 height 20
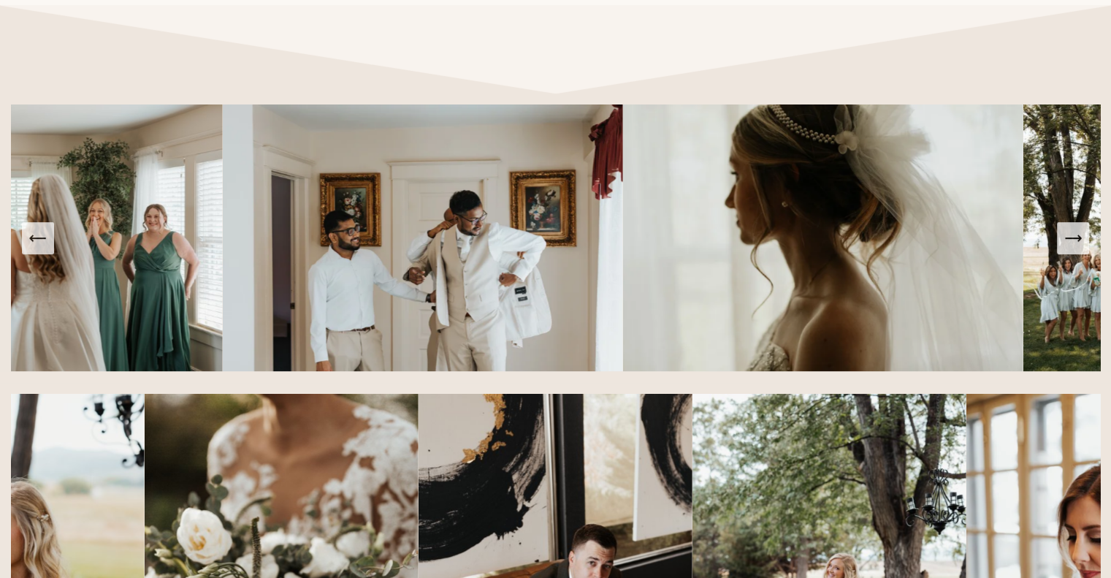
click at [1073, 248] on icon "Next Slide" at bounding box center [1073, 238] width 20 height 20
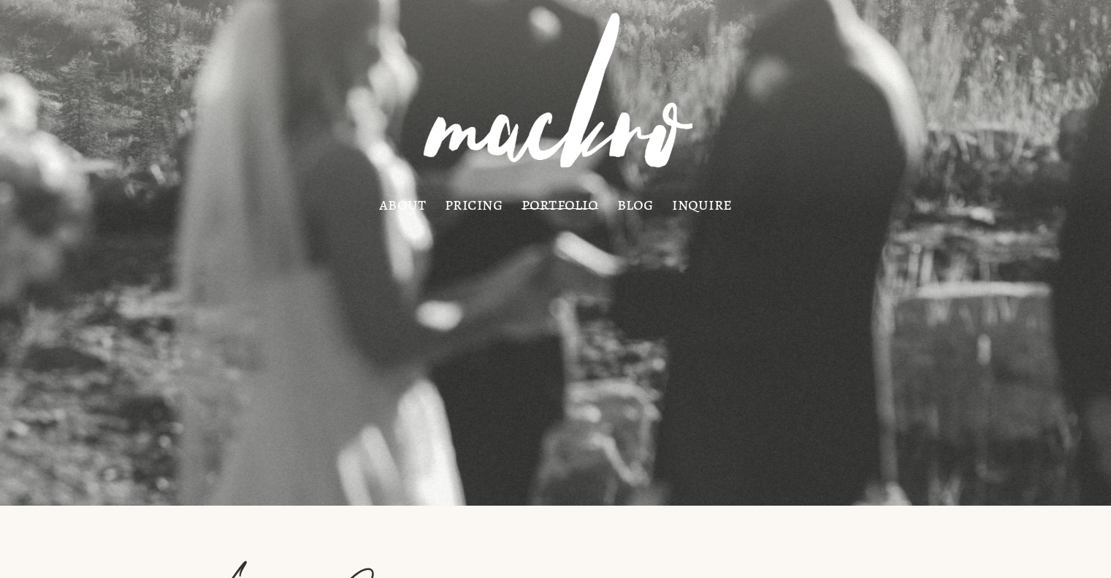
scroll to position [0, 0]
click at [478, 204] on link "pricing" at bounding box center [474, 205] width 58 height 12
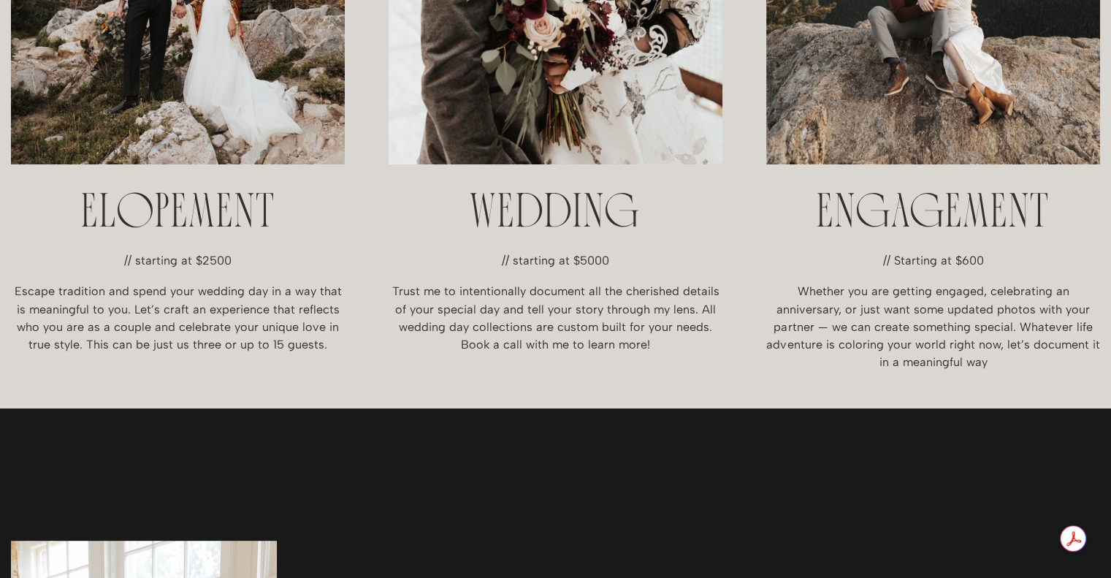
scroll to position [608, 0]
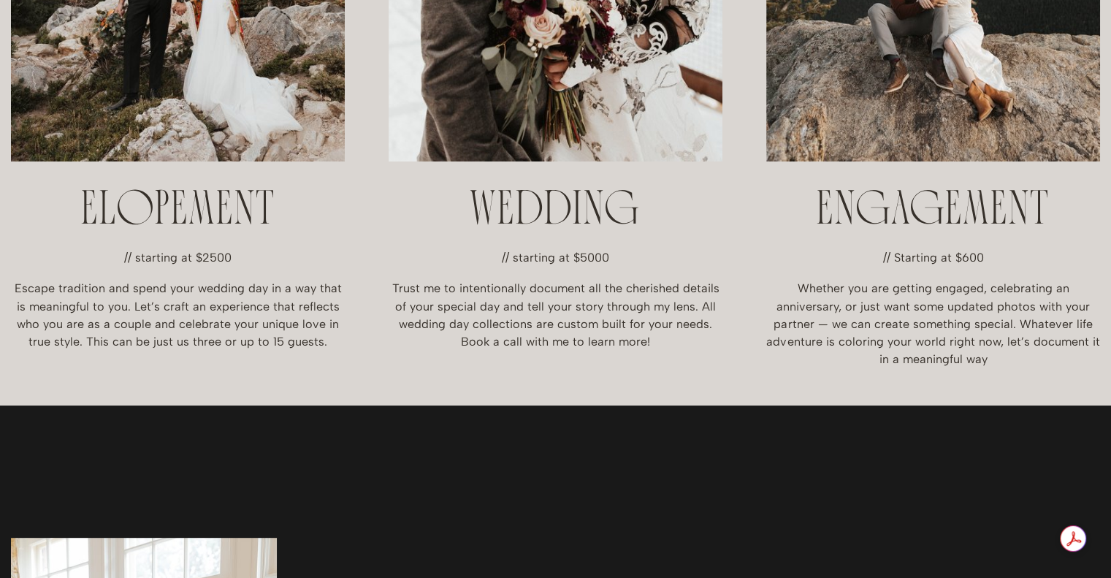
click at [597, 209] on h2 "WEDDING" at bounding box center [556, 211] width 334 height 47
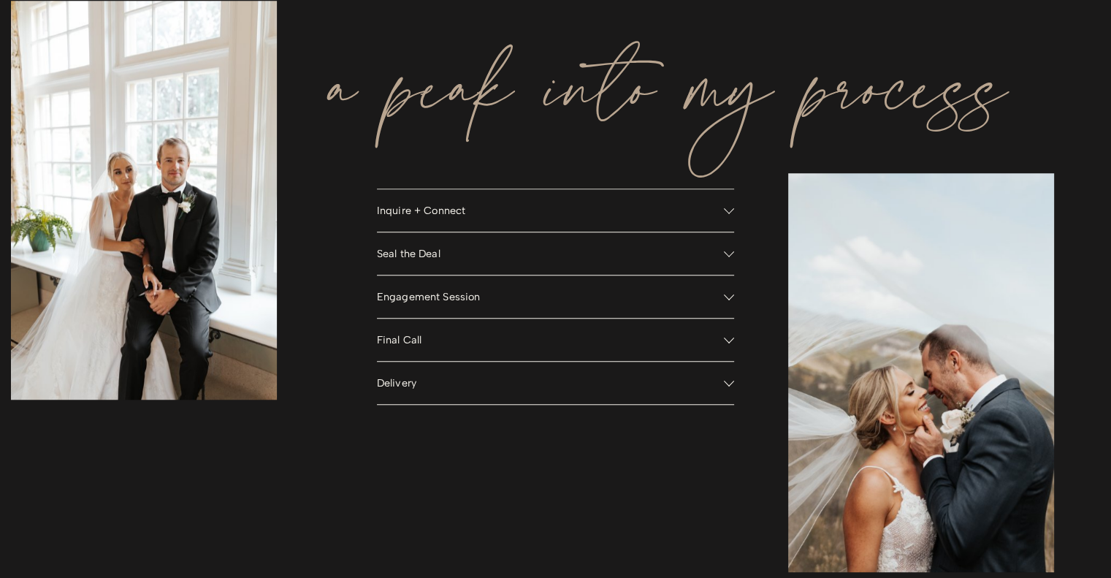
scroll to position [1147, 0]
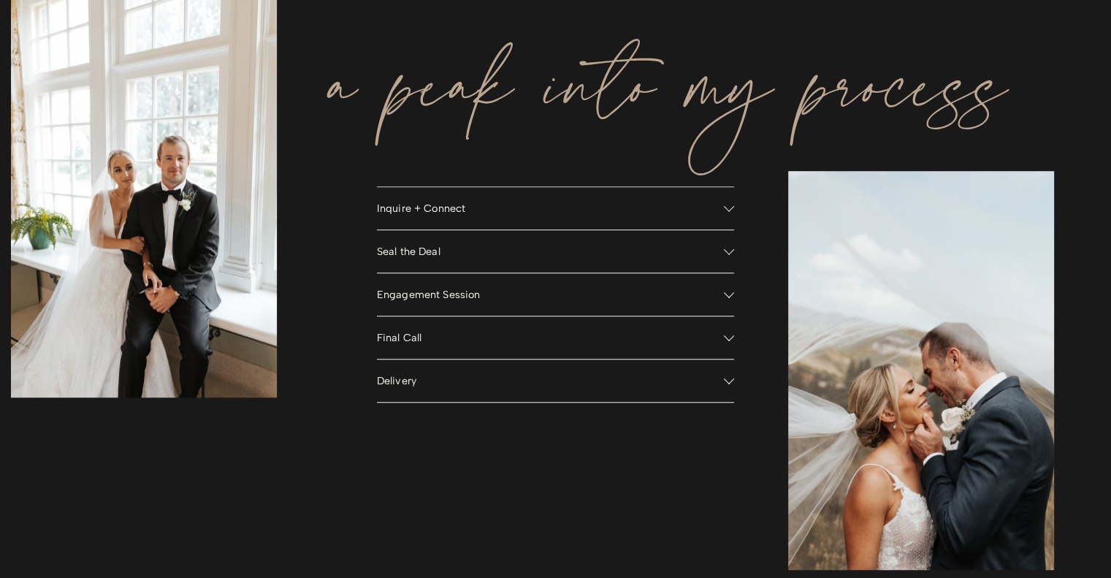
click at [526, 286] on button "Engagement Session" at bounding box center [556, 294] width 358 height 42
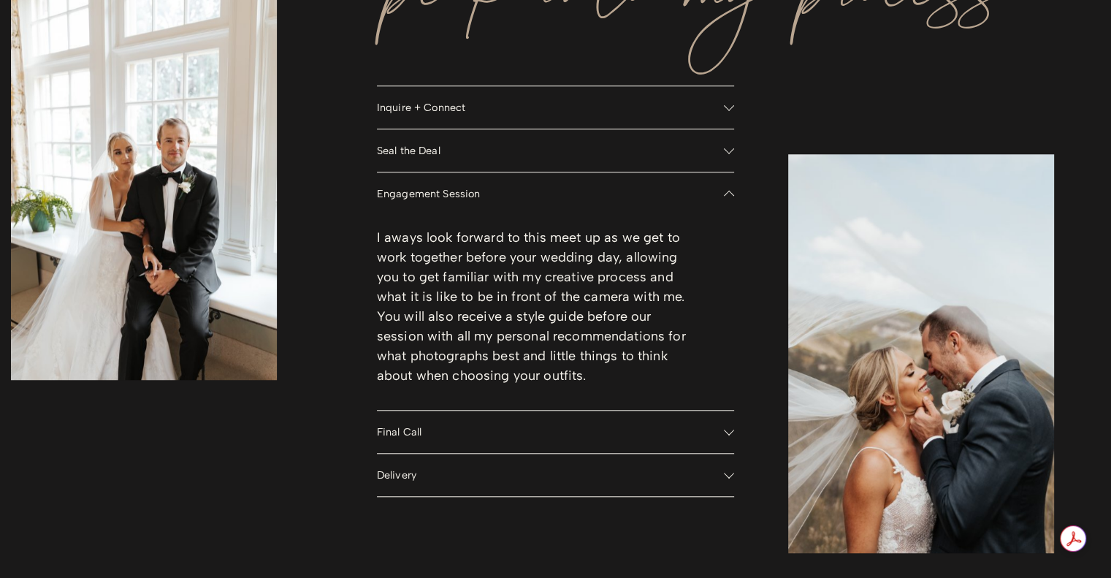
scroll to position [1250, 0]
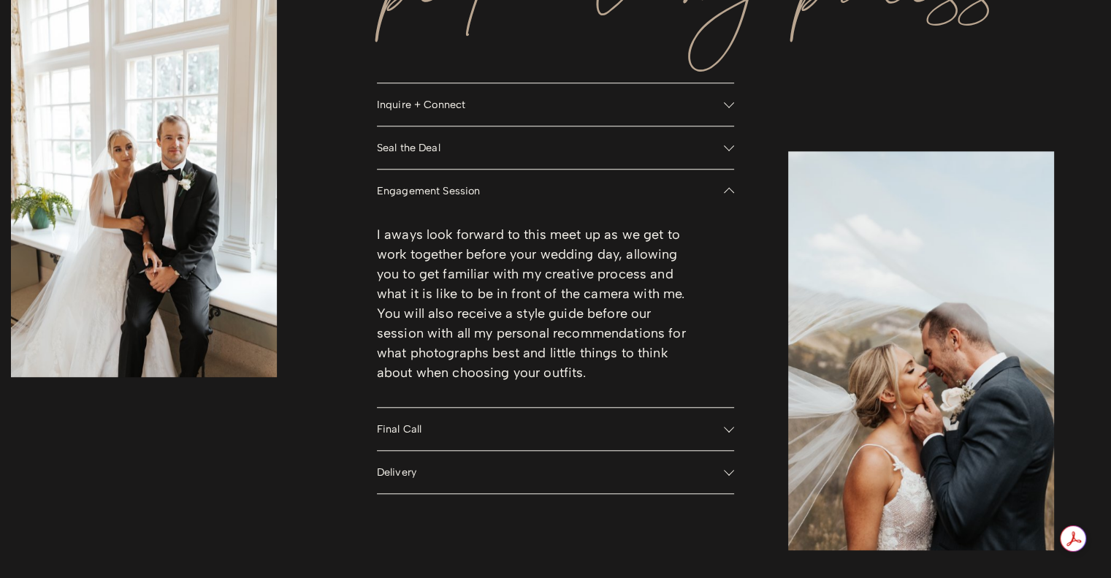
click at [507, 109] on span "Inquire + Connect" at bounding box center [551, 104] width 348 height 13
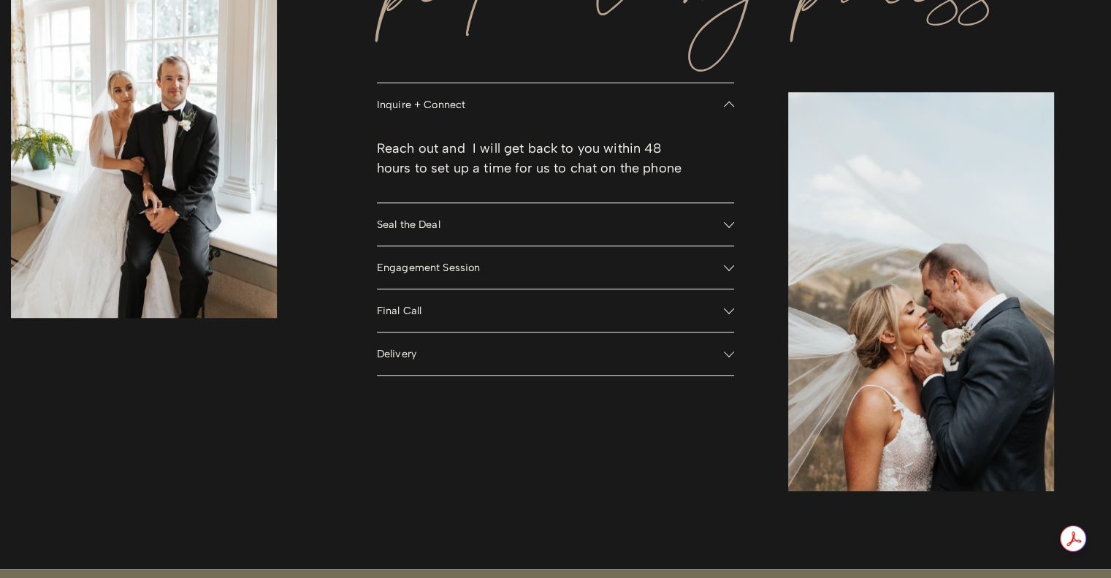
click at [501, 228] on span "Seal the Deal" at bounding box center [551, 224] width 348 height 13
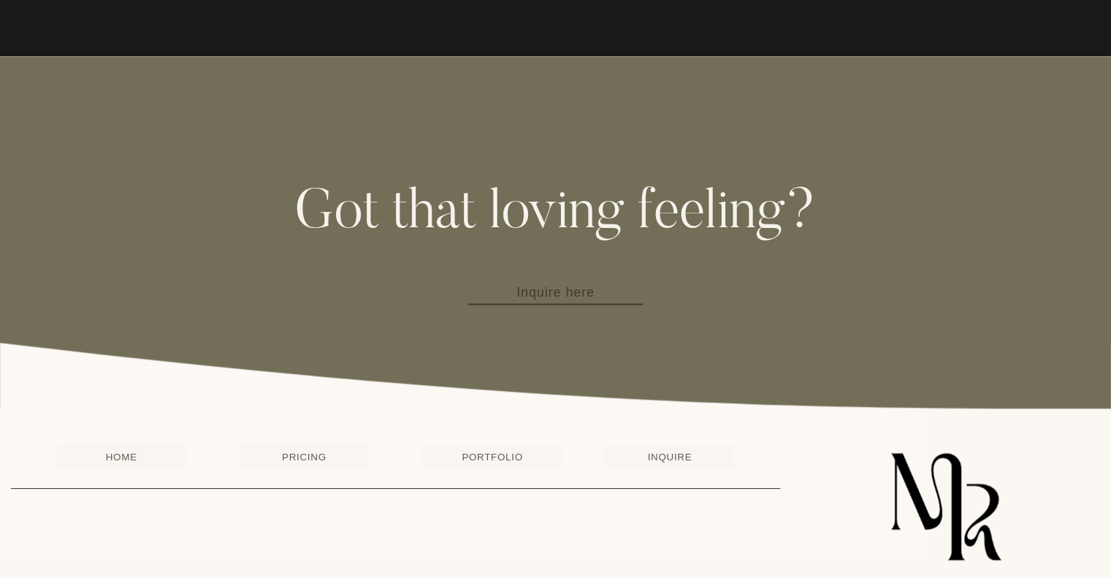
scroll to position [1911, 0]
